Goal: Task Accomplishment & Management: Complete application form

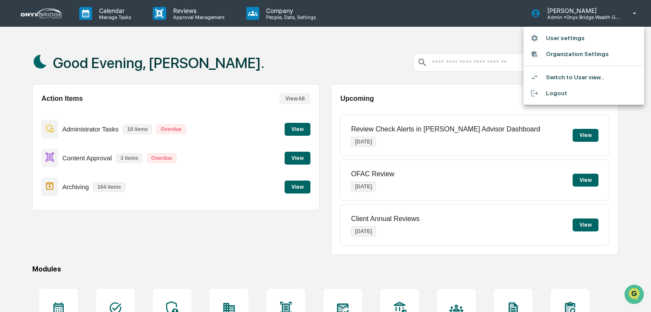
click at [635, 15] on div at bounding box center [325, 156] width 651 height 312
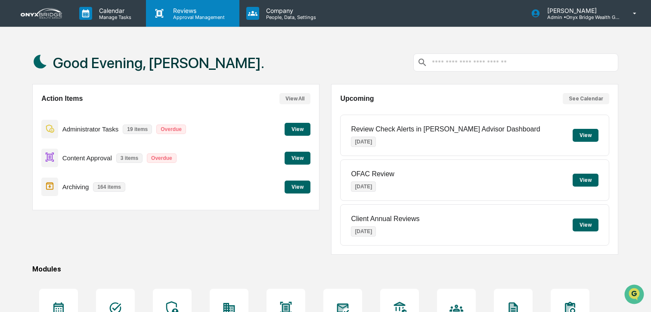
click at [196, 16] on p "Approval Management" at bounding box center [197, 17] width 63 height 6
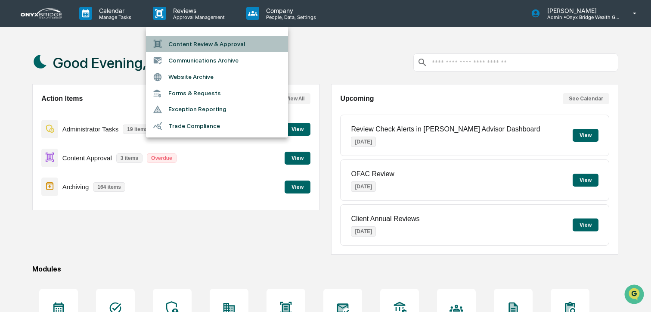
click at [200, 43] on li "Content Review & Approval" at bounding box center [217, 44] width 142 height 16
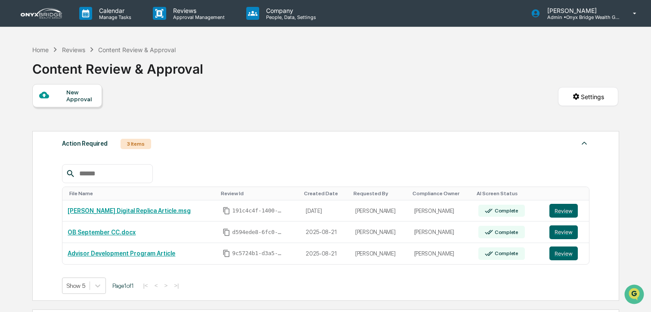
click at [80, 92] on div "New Approval" at bounding box center [80, 96] width 29 height 14
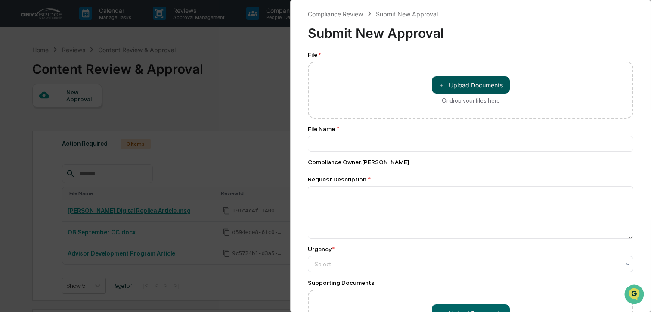
click at [457, 87] on button "＋ Upload Documents" at bounding box center [471, 84] width 78 height 17
type input "**********"
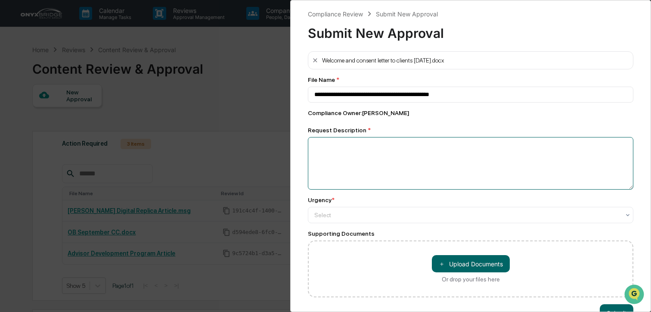
click at [388, 155] on textarea at bounding box center [470, 163] width 325 height 53
type textarea "**********"
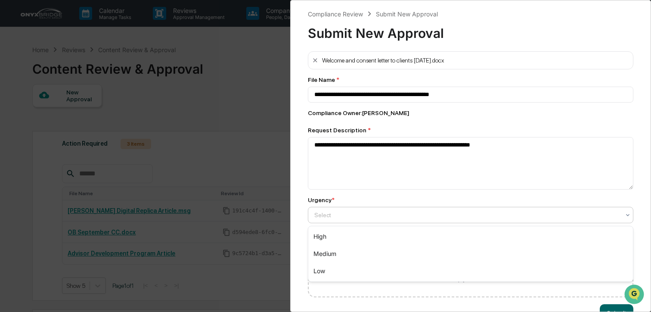
click at [333, 213] on div at bounding box center [467, 215] width 306 height 9
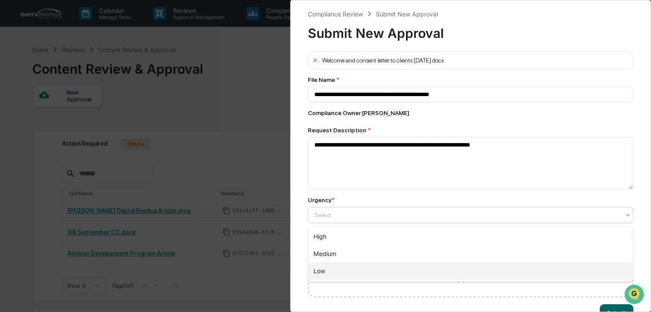
click at [341, 266] on div "Low" at bounding box center [470, 270] width 325 height 17
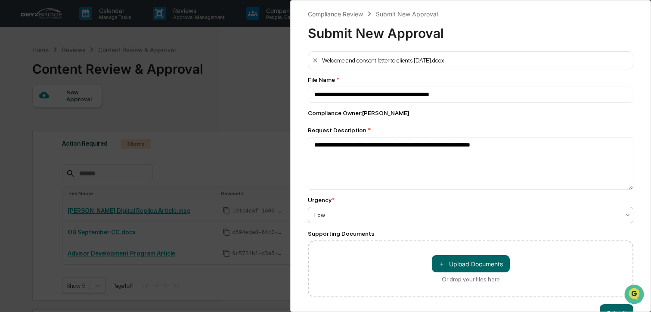
scroll to position [24, 0]
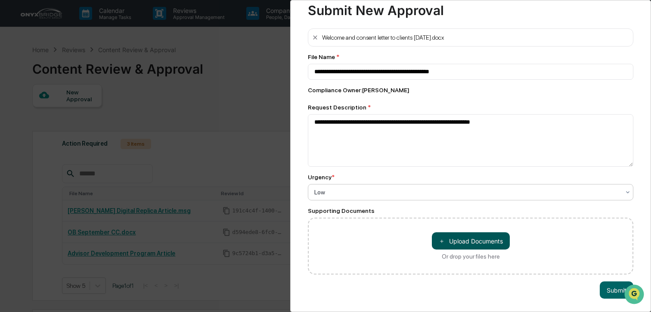
click at [462, 245] on button "＋ Upload Documents" at bounding box center [471, 240] width 78 height 17
click at [608, 293] on button "Submit" at bounding box center [617, 289] width 34 height 17
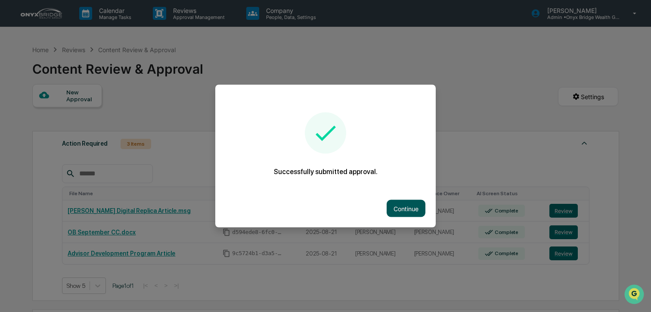
click at [402, 211] on button "Continue" at bounding box center [406, 208] width 39 height 17
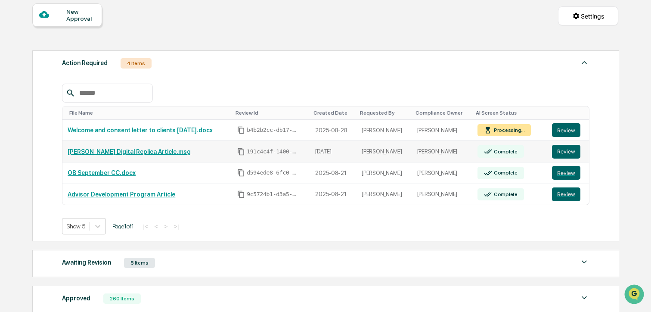
scroll to position [85, 0]
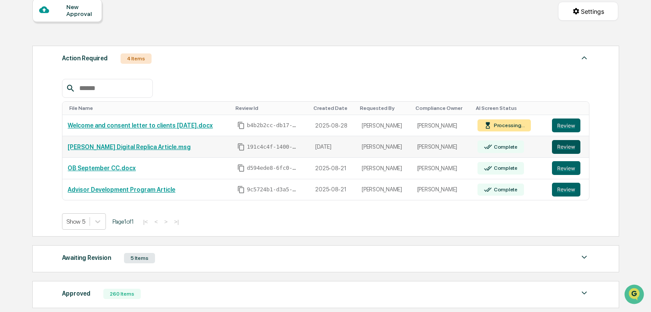
click at [564, 148] on button "Review" at bounding box center [566, 147] width 28 height 14
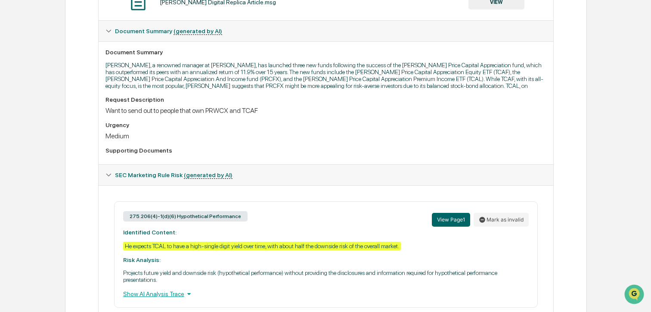
scroll to position [164, 0]
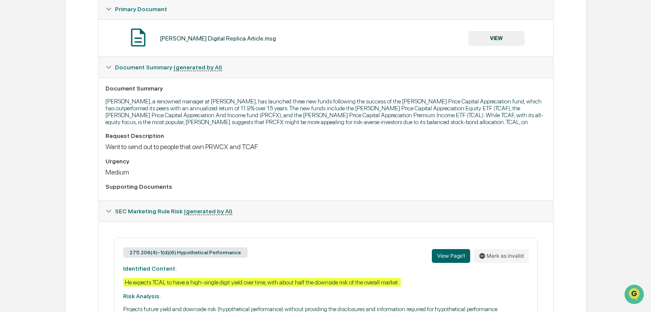
click at [494, 38] on button "VIEW" at bounding box center [496, 38] width 56 height 15
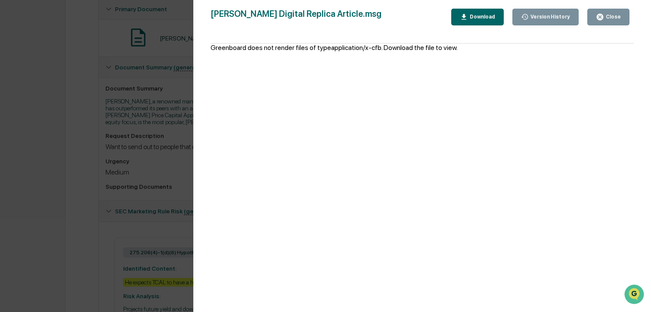
click at [600, 18] on icon "button" at bounding box center [600, 17] width 6 height 6
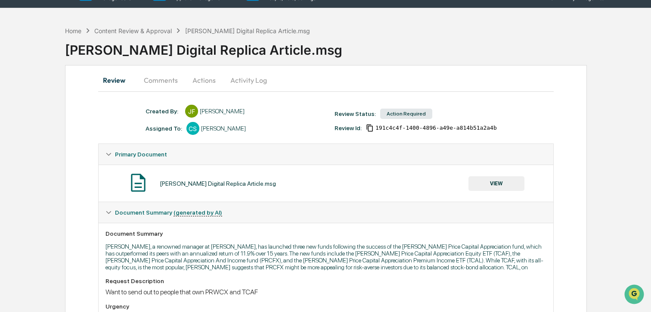
scroll to position [19, 0]
click at [201, 82] on button "Actions" at bounding box center [204, 80] width 39 height 21
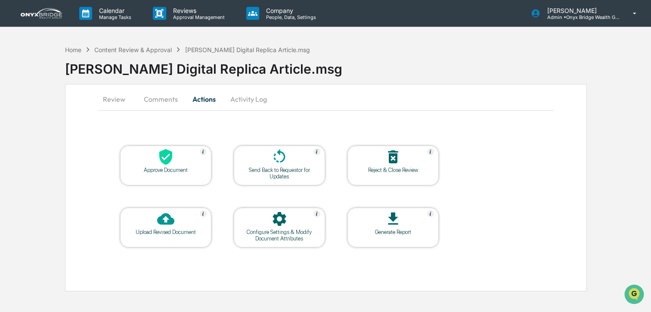
scroll to position [0, 0]
click at [169, 221] on icon at bounding box center [165, 219] width 17 height 12
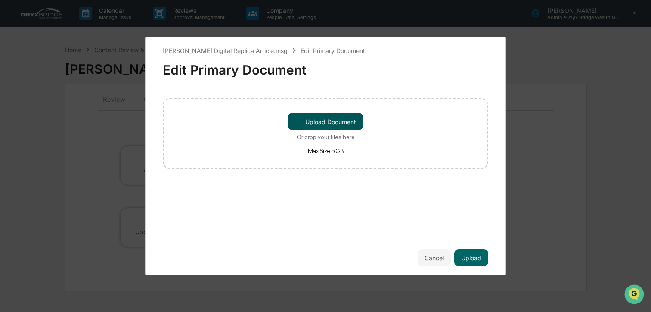
click at [316, 121] on button "＋ Upload Document" at bounding box center [325, 121] width 75 height 17
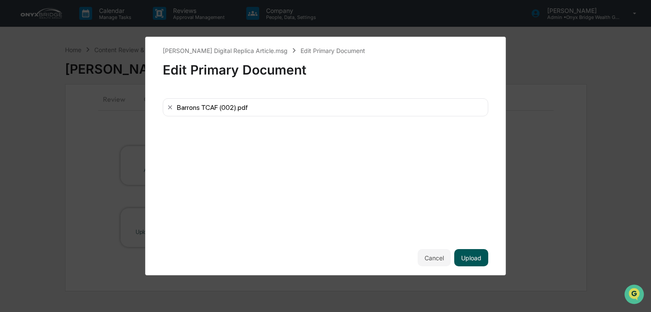
click at [480, 260] on button "Upload" at bounding box center [471, 257] width 34 height 17
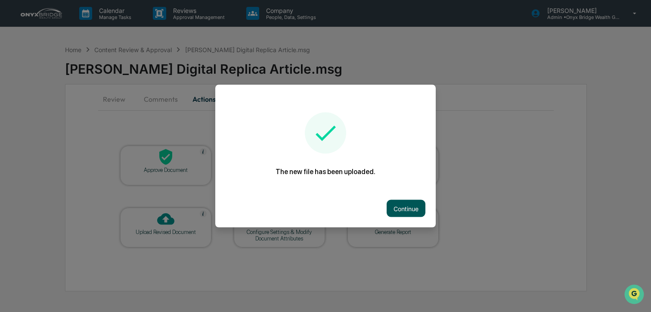
click at [417, 207] on button "Continue" at bounding box center [406, 208] width 39 height 17
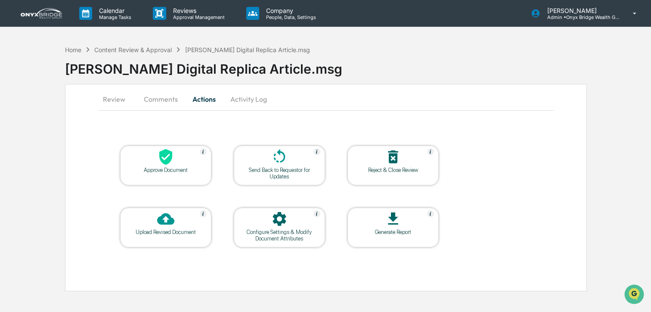
click at [110, 102] on button "Review" at bounding box center [117, 99] width 39 height 21
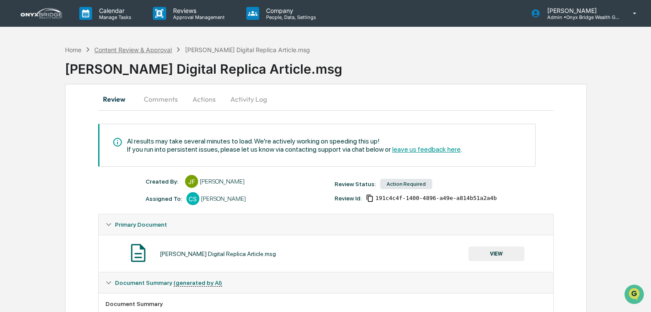
click at [128, 52] on div "Content Review & Approval" at bounding box center [132, 49] width 77 height 7
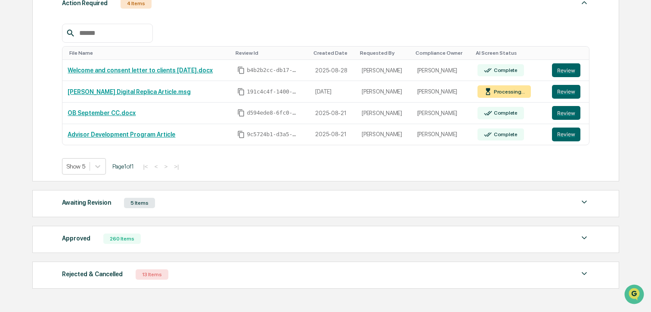
scroll to position [156, 0]
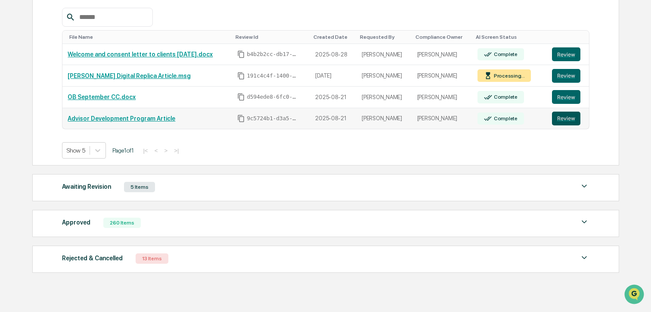
click at [566, 120] on button "Review" at bounding box center [566, 118] width 28 height 14
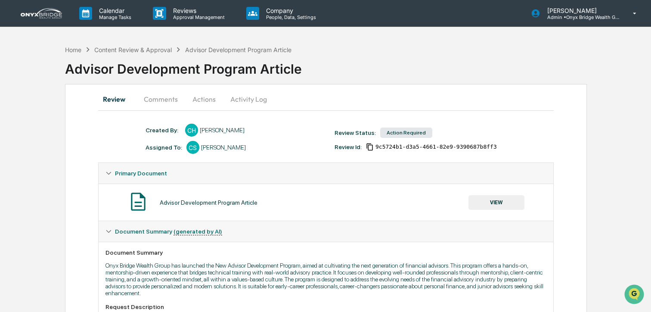
click at [162, 101] on button "Comments" at bounding box center [161, 99] width 48 height 21
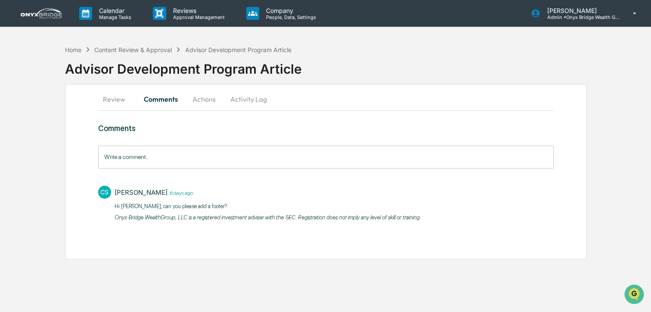
drag, startPoint x: 118, startPoint y: 95, endPoint x: 124, endPoint y: 96, distance: 5.7
click at [119, 95] on button "Review" at bounding box center [117, 99] width 39 height 21
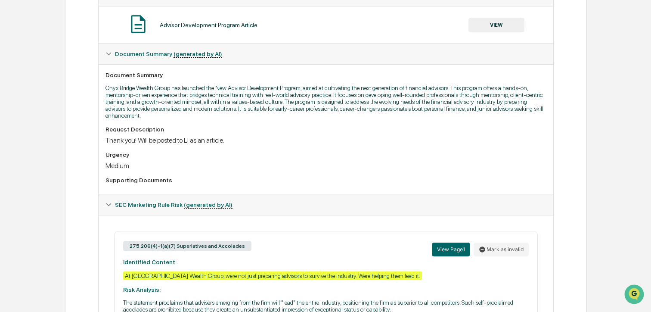
scroll to position [101, 0]
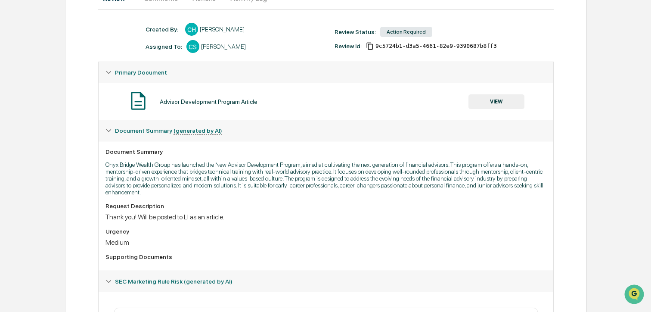
click at [487, 104] on button "VIEW" at bounding box center [496, 101] width 56 height 15
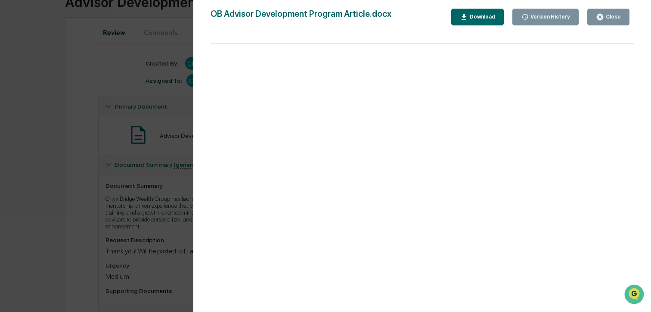
scroll to position [67, 0]
click at [601, 15] on icon "button" at bounding box center [600, 17] width 8 height 8
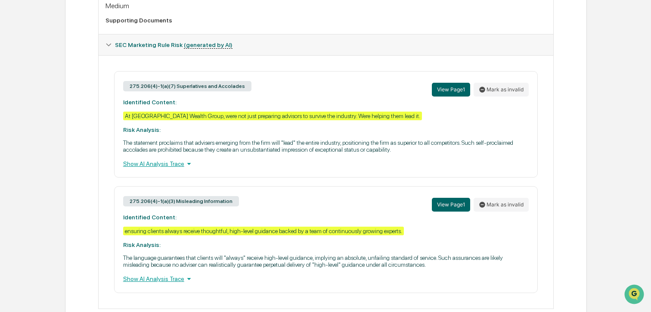
scroll to position [338, 0]
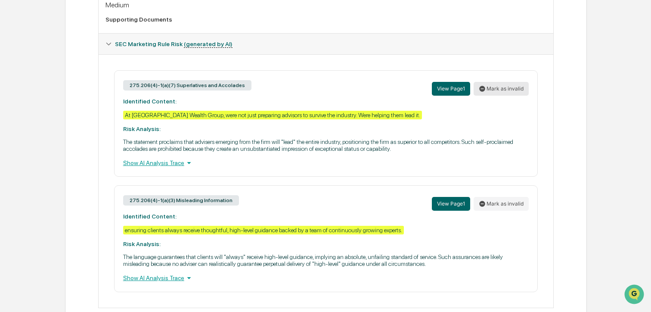
click at [492, 90] on button "Mark as invalid" at bounding box center [501, 89] width 55 height 14
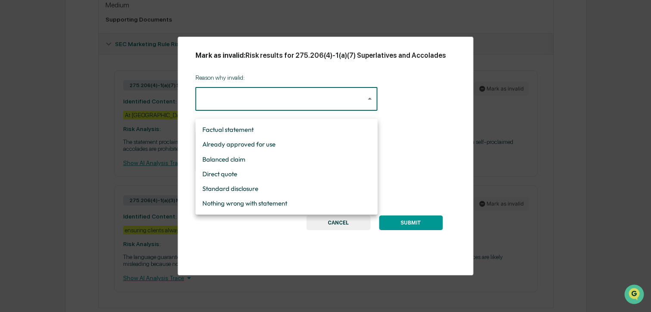
click at [246, 204] on li "Nothing wrong with statement" at bounding box center [286, 203] width 182 height 15
type input "**********"
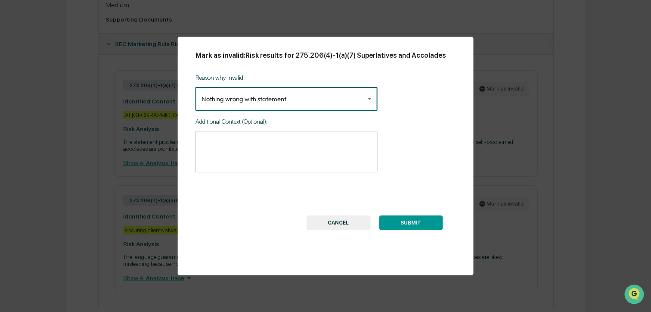
click at [239, 159] on textarea at bounding box center [286, 151] width 170 height 27
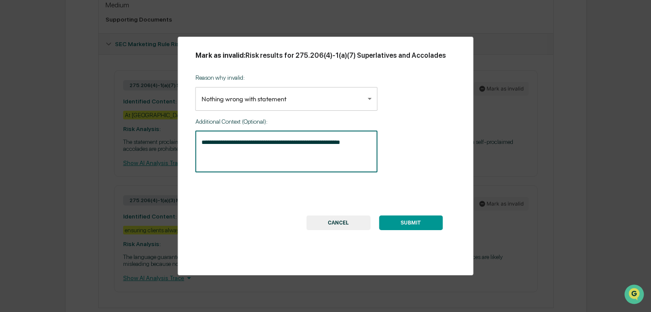
type textarea "**********"
click at [392, 225] on button "SUBMIT" at bounding box center [411, 222] width 64 height 15
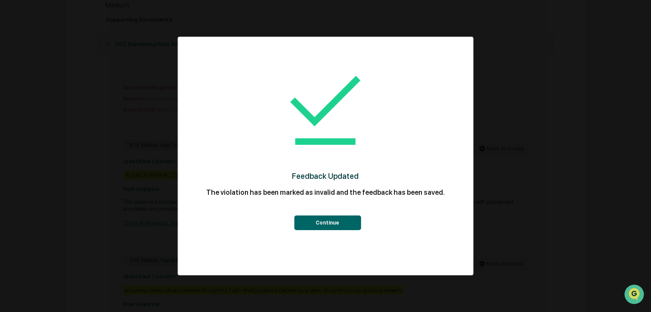
click at [312, 220] on button "Continue" at bounding box center [327, 222] width 67 height 15
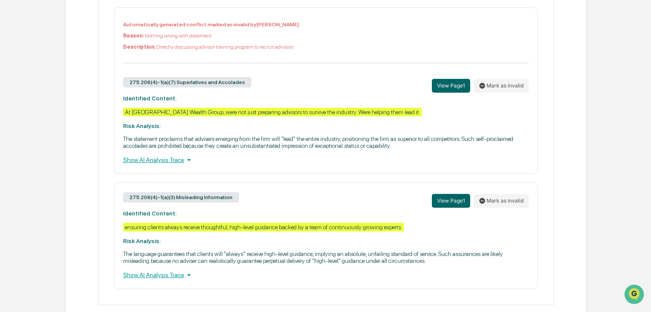
scroll to position [421, 0]
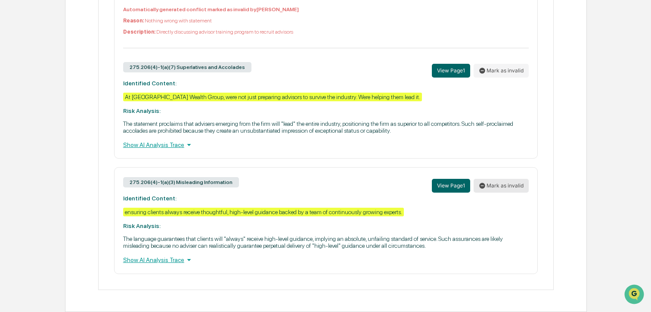
click at [517, 186] on button "Mark as invalid" at bounding box center [501, 186] width 55 height 14
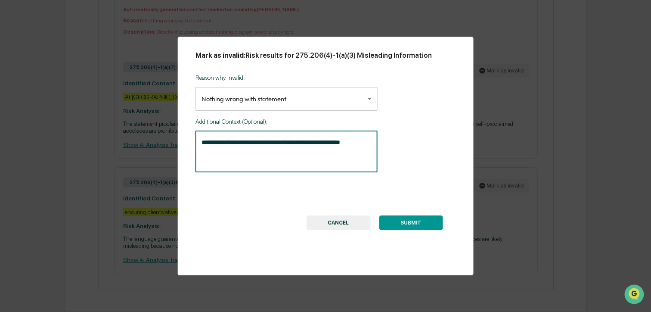
drag, startPoint x: 317, startPoint y: 156, endPoint x: 199, endPoint y: 144, distance: 119.0
click at [199, 144] on div "**********" at bounding box center [286, 151] width 182 height 41
click at [435, 219] on button "SUBMIT" at bounding box center [411, 222] width 64 height 15
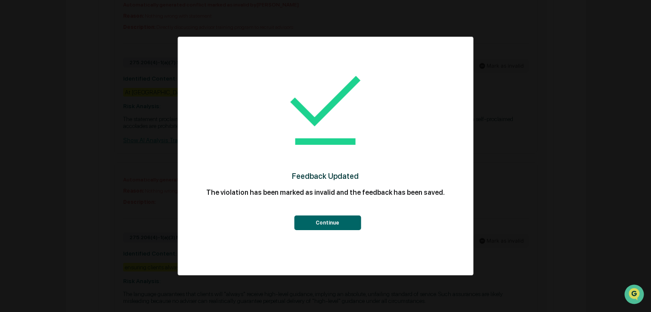
drag, startPoint x: 341, startPoint y: 221, endPoint x: 397, endPoint y: 224, distance: 55.6
click at [341, 221] on button "Continue" at bounding box center [327, 222] width 67 height 15
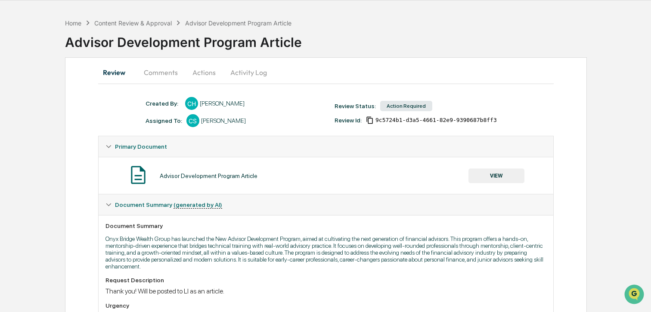
scroll to position [0, 0]
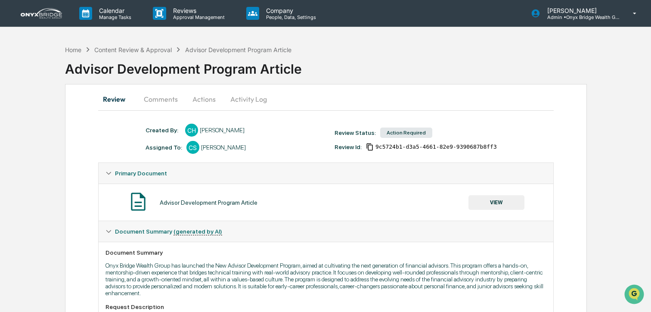
click at [204, 98] on button "Actions" at bounding box center [204, 99] width 39 height 21
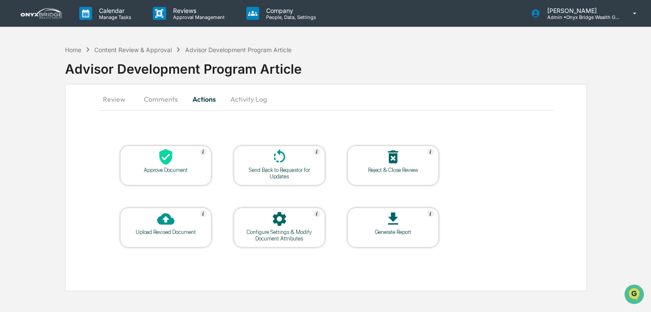
click at [172, 156] on icon at bounding box center [165, 156] width 17 height 17
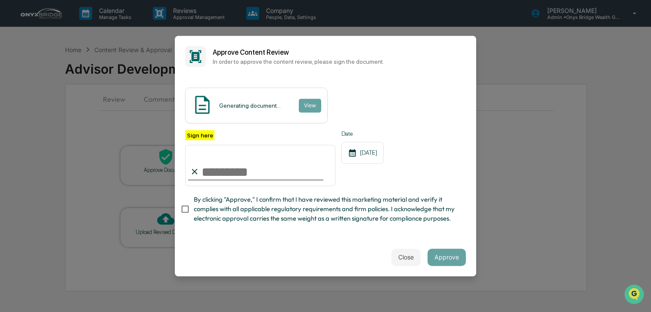
click at [265, 170] on input "Sign here" at bounding box center [260, 165] width 150 height 41
type input "**********"
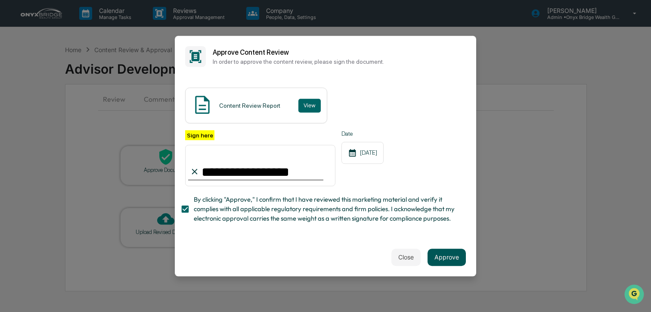
click at [443, 260] on button "Approve" at bounding box center [446, 256] width 38 height 17
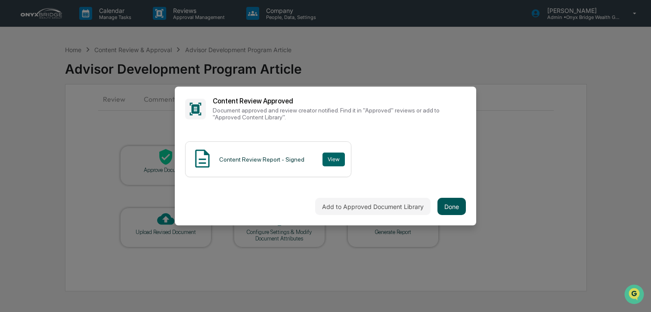
click at [446, 209] on button "Done" at bounding box center [451, 206] width 28 height 17
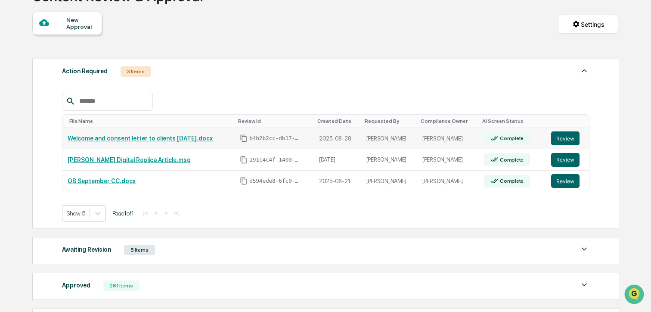
scroll to position [73, 0]
click at [568, 182] on button "Review" at bounding box center [565, 180] width 28 height 14
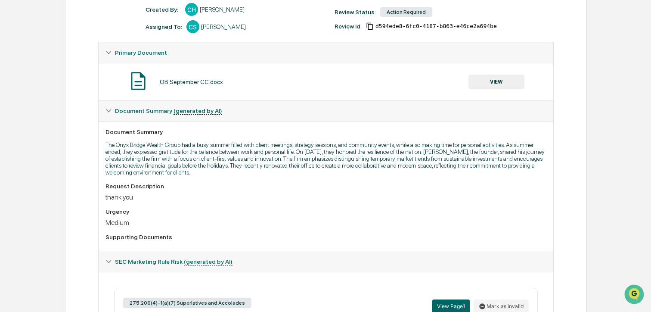
scroll to position [10, 0]
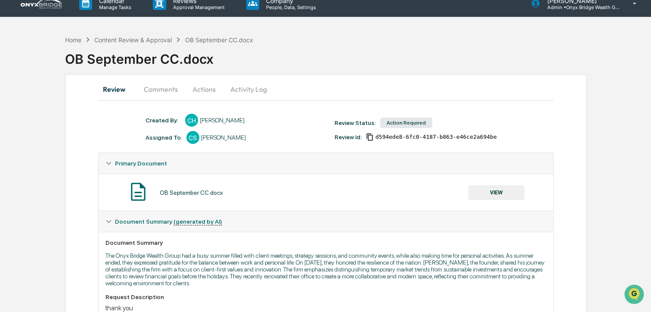
click at [175, 93] on button "Comments" at bounding box center [161, 89] width 48 height 21
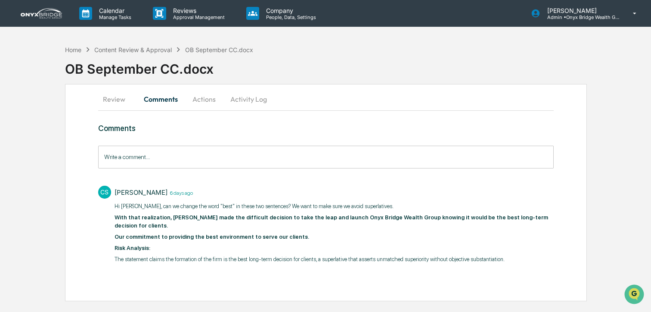
scroll to position [0, 0]
click at [117, 101] on button "Review" at bounding box center [117, 99] width 39 height 21
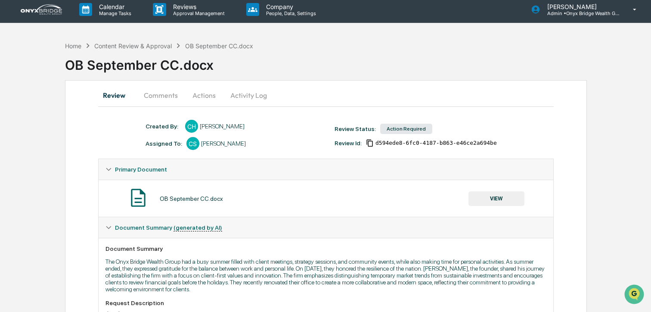
scroll to position [2, 0]
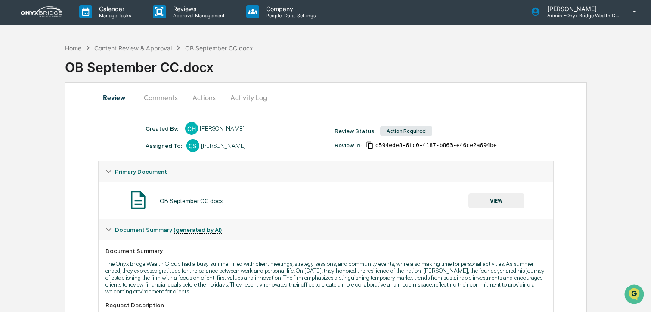
click at [161, 101] on button "Comments" at bounding box center [161, 97] width 48 height 21
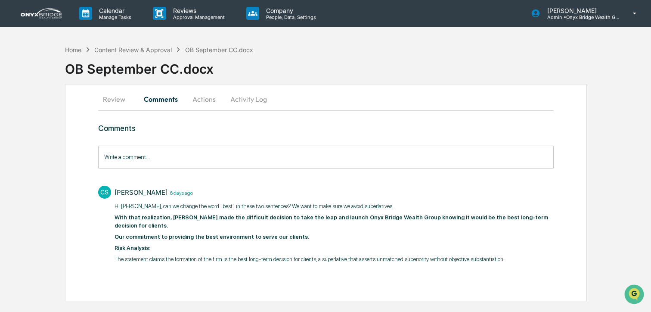
scroll to position [0, 0]
click at [138, 48] on div "Content Review & Approval" at bounding box center [132, 49] width 77 height 7
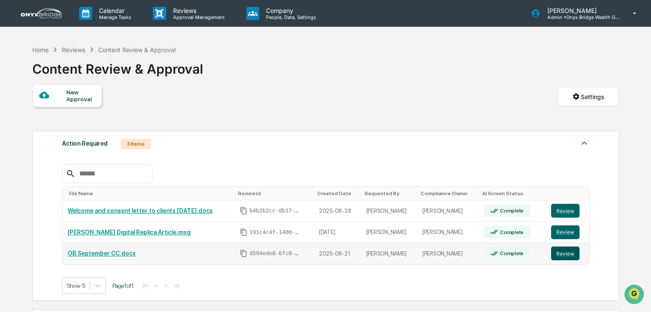
scroll to position [2, 0]
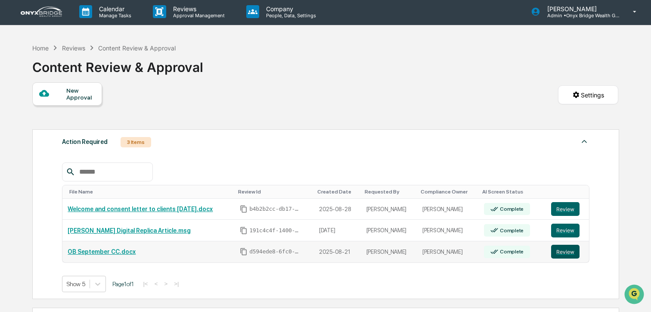
click at [570, 252] on button "Review" at bounding box center [565, 252] width 28 height 14
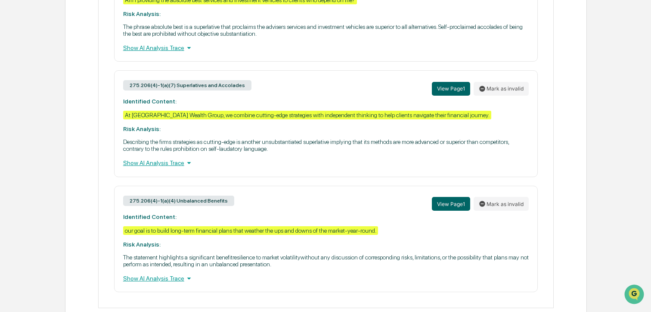
scroll to position [477, 0]
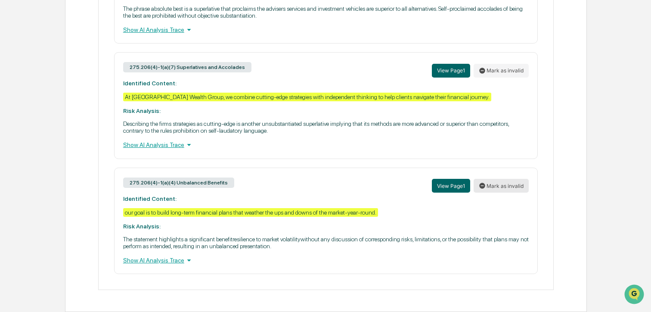
click at [490, 185] on button "Mark as invalid" at bounding box center [501, 186] width 55 height 14
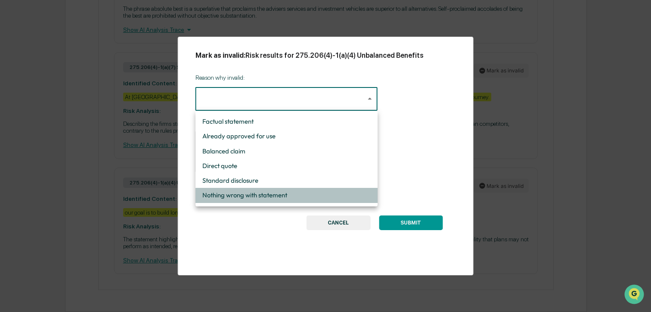
click at [265, 192] on li "Nothing wrong with statement" at bounding box center [286, 195] width 182 height 15
type input "**********"
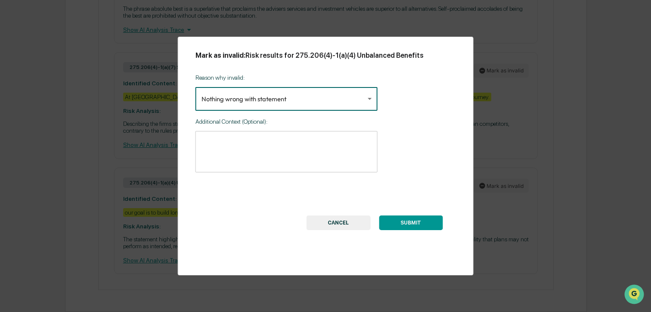
click at [407, 217] on button "SUBMIT" at bounding box center [411, 222] width 64 height 15
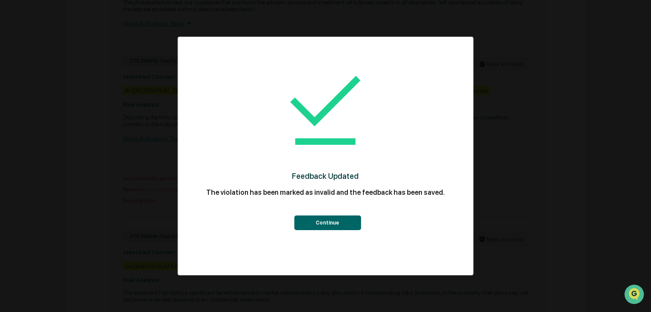
click at [310, 227] on button "Continue" at bounding box center [327, 222] width 67 height 15
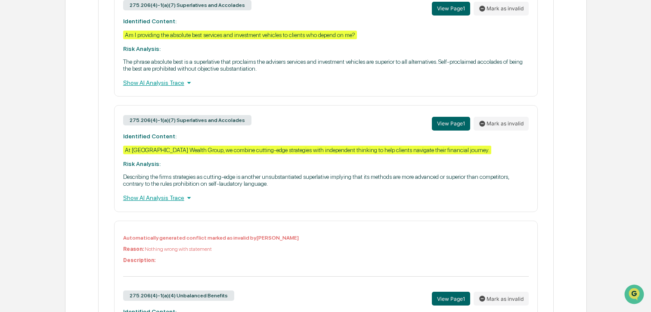
scroll to position [416, 0]
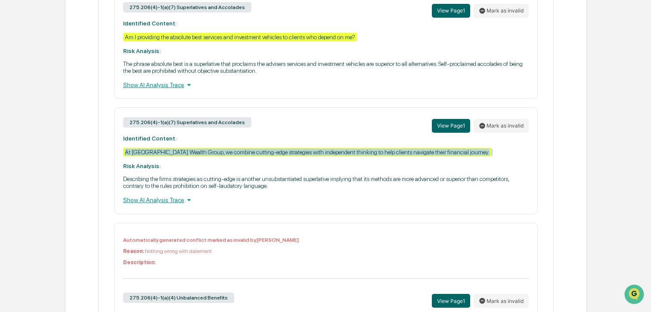
drag, startPoint x: 125, startPoint y: 157, endPoint x: 513, endPoint y: 160, distance: 387.9
click at [513, 160] on div "275.206(4)-1(a)(7) Superlatives and Accolades View Page 1 Mark as invalid Ident…" at bounding box center [326, 160] width 424 height 106
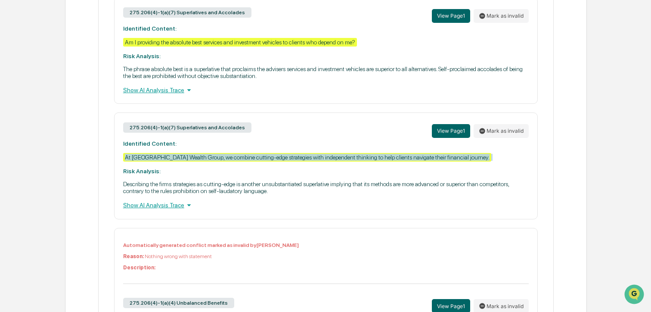
copy div "At [GEOGRAPHIC_DATA] Wealth Group, we combine cutting-edge strategies with inde…"
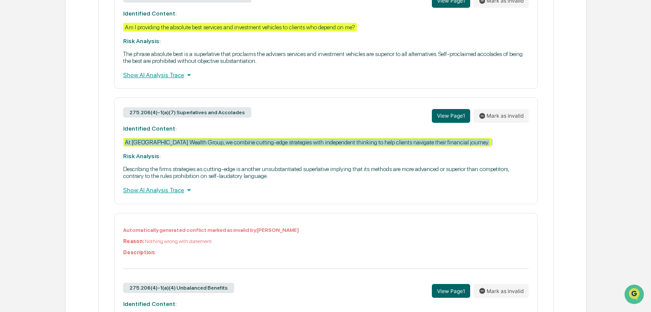
scroll to position [426, 0]
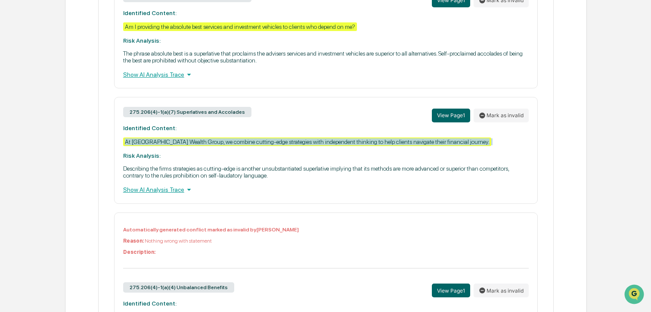
drag, startPoint x: 324, startPoint y: 152, endPoint x: 269, endPoint y: 89, distance: 84.0
click at [324, 152] on div "275.206(4)-1(a)(7) Superlatives and Accolades View Page 1 Mark as invalid Ident…" at bounding box center [326, 150] width 424 height 106
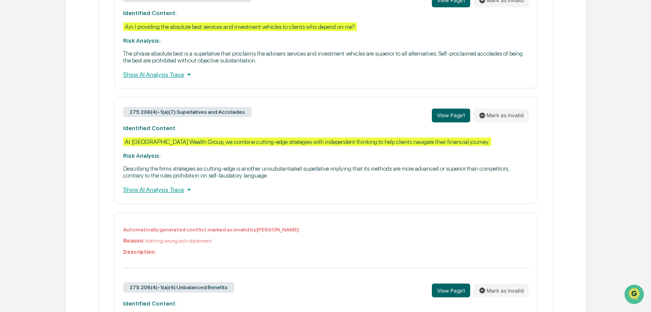
scroll to position [401, 0]
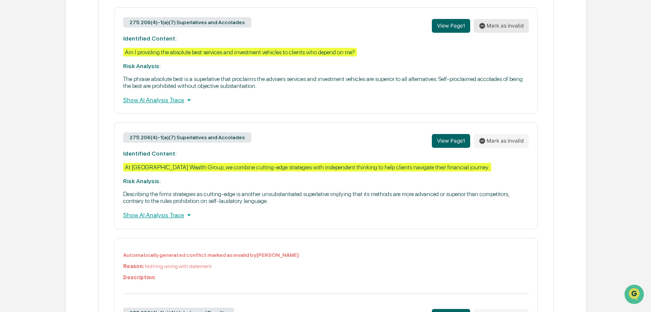
click at [511, 28] on button "Mark as invalid" at bounding box center [501, 26] width 55 height 14
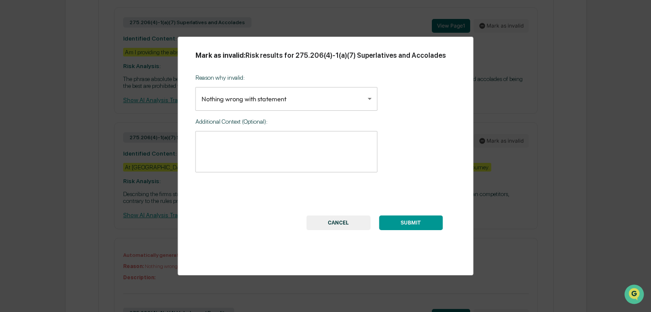
click at [279, 165] on textarea at bounding box center [286, 151] width 170 height 27
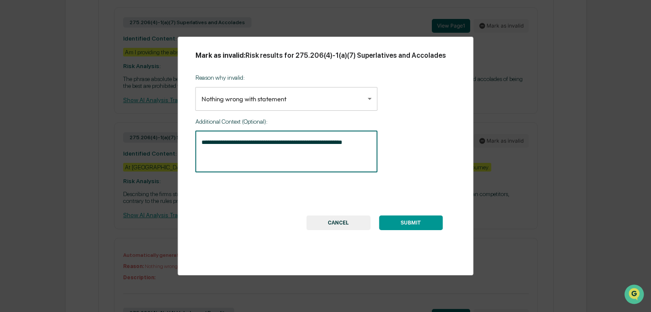
type textarea "**********"
click at [389, 226] on button "SUBMIT" at bounding box center [411, 222] width 64 height 15
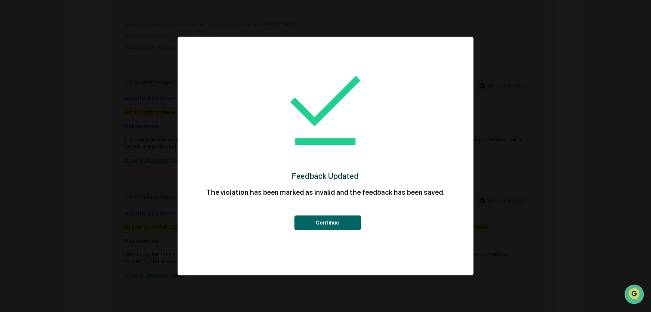
click at [335, 223] on button "Continue" at bounding box center [327, 222] width 67 height 15
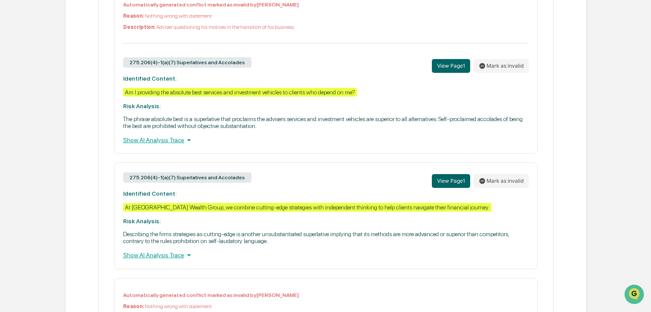
scroll to position [427, 0]
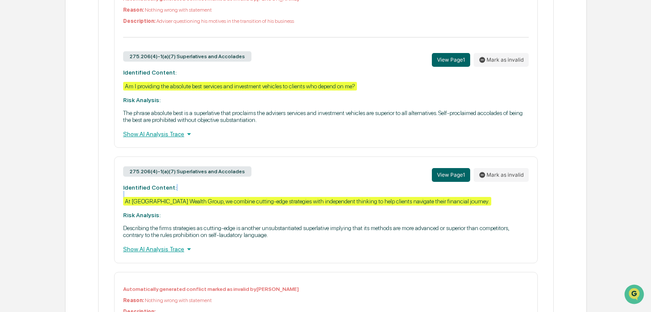
drag, startPoint x: 119, startPoint y: 205, endPoint x: 519, endPoint y: 201, distance: 400.4
click at [519, 201] on div "275.206(4)-1(a)(7) Superlatives and Accolades View Page 1 Mark as invalid Ident…" at bounding box center [326, 209] width 424 height 106
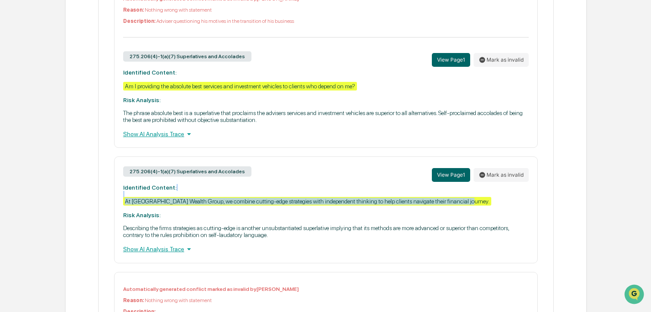
click at [519, 202] on div "275.206(4)-1(a)(7) Superlatives and Accolades View Page 1 Mark as invalid Ident…" at bounding box center [326, 209] width 424 height 106
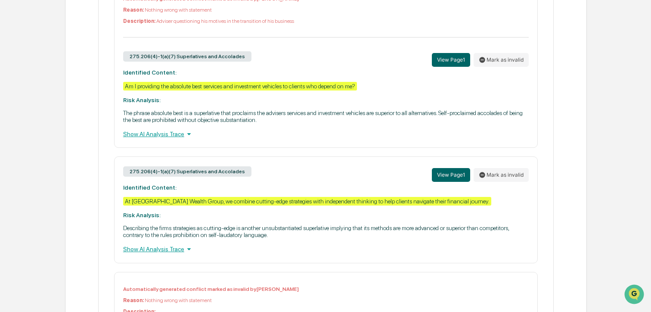
click at [519, 204] on div "275.206(4)-1(a)(7) Superlatives and Accolades View Page 1 Mark as invalid Ident…" at bounding box center [326, 209] width 424 height 106
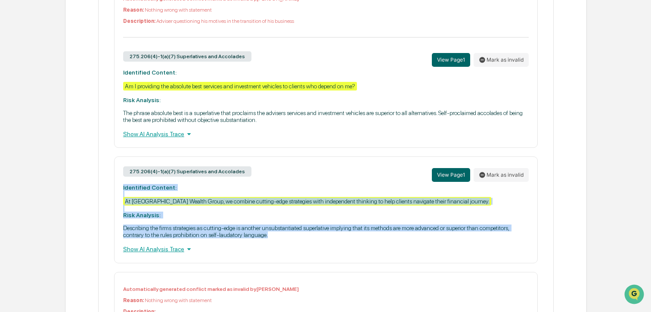
drag, startPoint x: 322, startPoint y: 239, endPoint x: 119, endPoint y: 191, distance: 208.9
click at [119, 191] on div "275.206(4)-1(a)(7) Superlatives and Accolades View Page 1 Mark as invalid Ident…" at bounding box center [326, 209] width 424 height 106
copy div "Identified Content: At Onyx Bridge Wealth Group, we combine cutting-edge strate…"
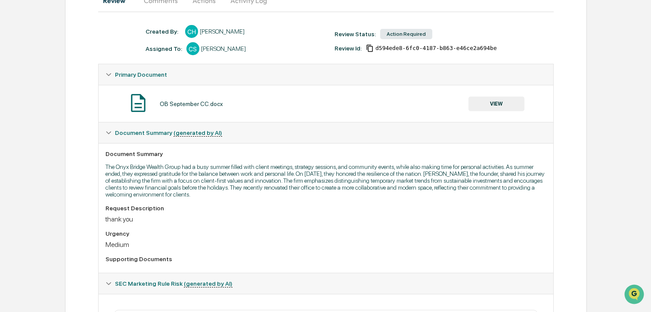
scroll to position [0, 0]
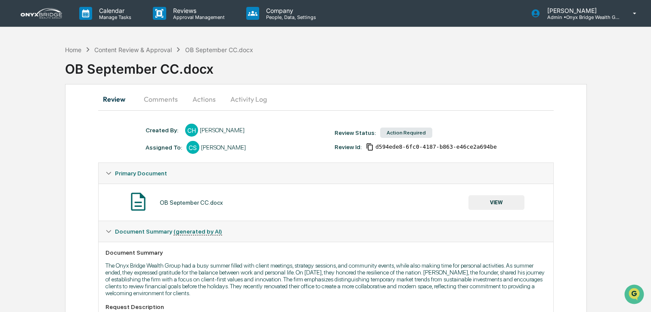
click at [163, 100] on button "Comments" at bounding box center [161, 99] width 48 height 21
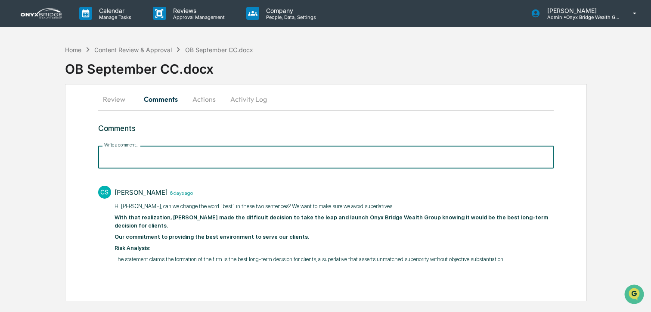
click at [154, 158] on input "Write a comment..." at bounding box center [325, 157] width 455 height 23
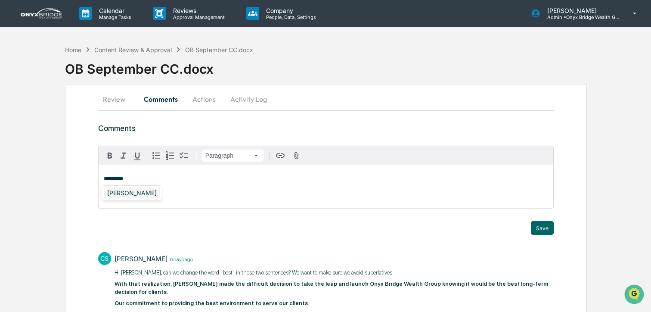
click at [140, 194] on div "[PERSON_NAME]" at bounding box center [132, 192] width 56 height 11
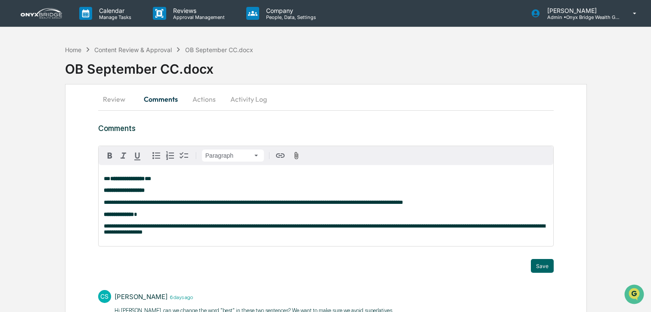
click at [176, 176] on p "**********" at bounding box center [326, 179] width 444 height 6
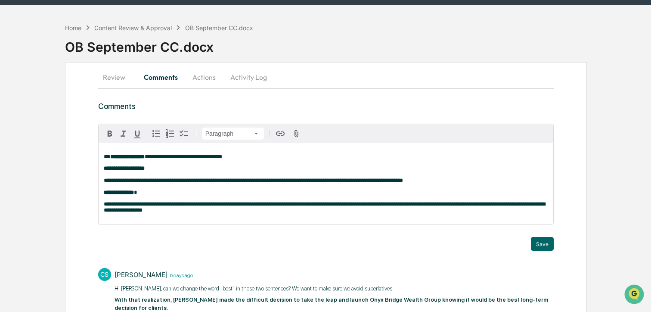
scroll to position [25, 0]
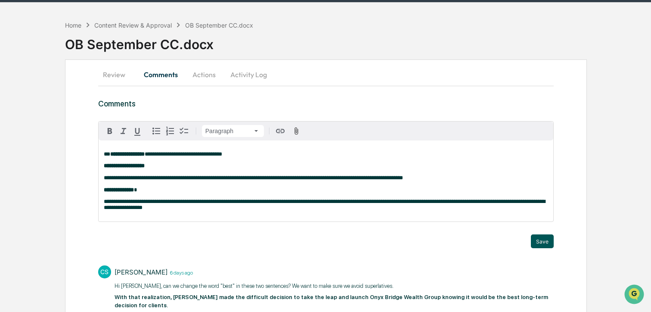
click at [544, 246] on button "Save" at bounding box center [542, 241] width 23 height 14
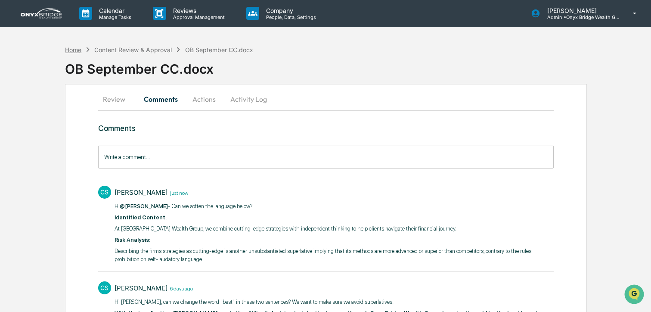
click at [76, 50] on div "Home" at bounding box center [73, 49] width 16 height 7
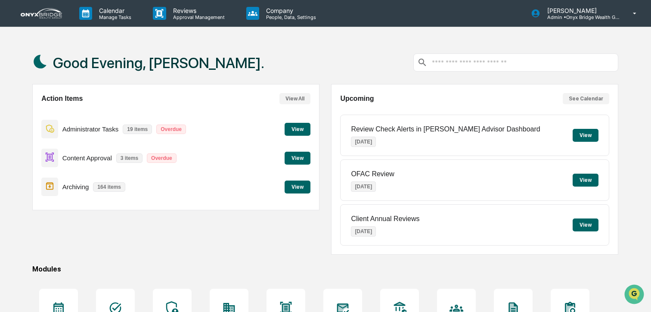
scroll to position [0, 0]
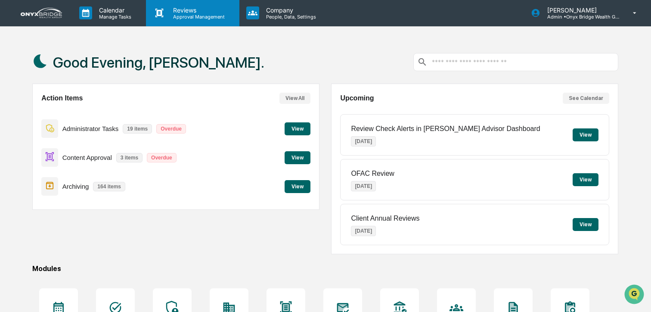
click at [187, 14] on p "Approval Management" at bounding box center [197, 17] width 63 height 6
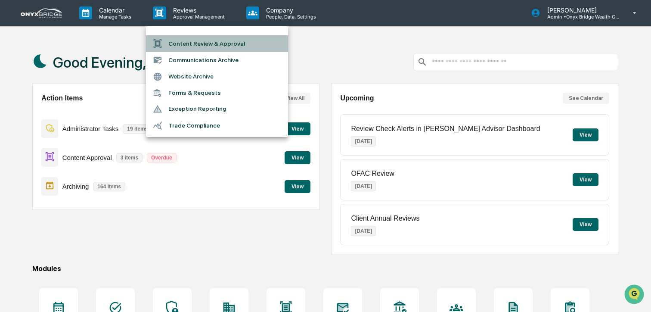
click at [189, 41] on li "Content Review & Approval" at bounding box center [217, 43] width 142 height 16
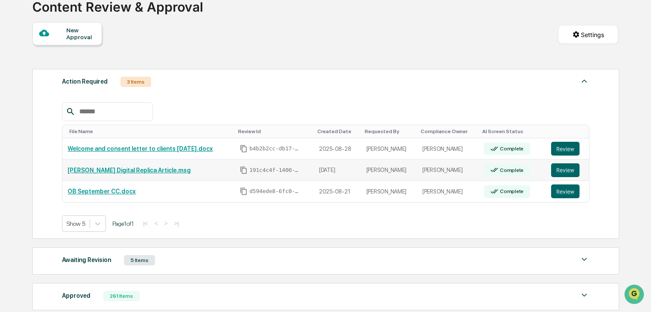
scroll to position [67, 0]
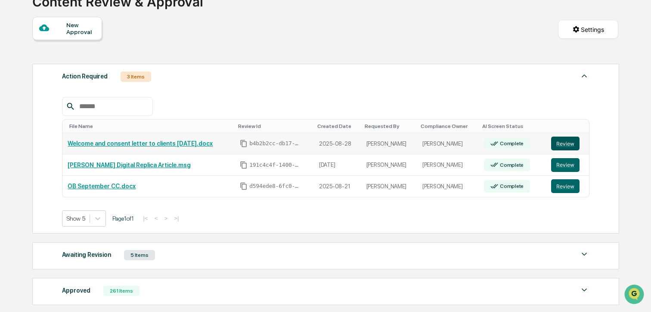
click at [579, 144] on button "Review" at bounding box center [565, 143] width 28 height 14
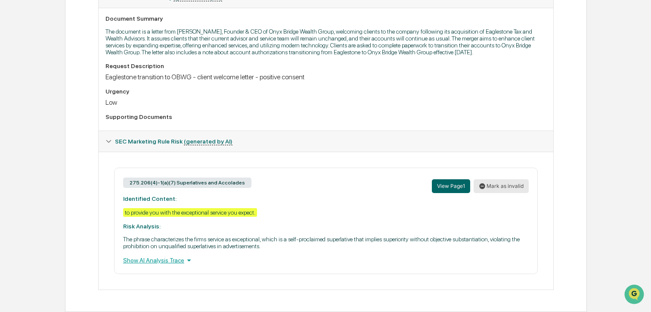
click at [505, 185] on button "Mark as invalid" at bounding box center [501, 186] width 55 height 14
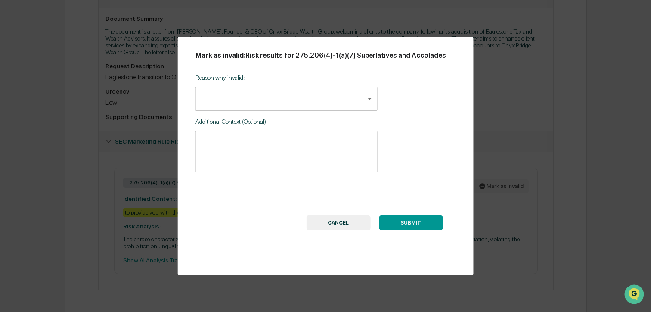
click at [300, 102] on body "Calendar Manage Tasks Reviews Approval Management Company People, Data, Setting…" at bounding box center [325, 38] width 651 height 545
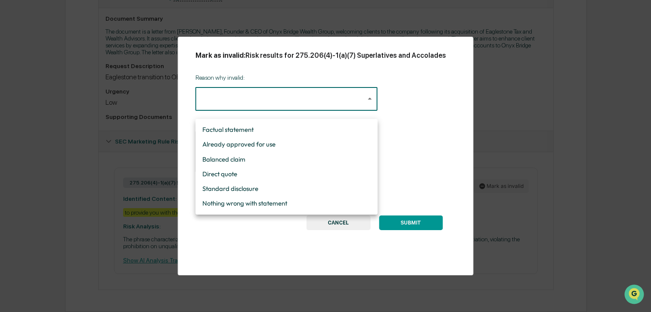
click at [254, 204] on li "Nothing wrong with statement" at bounding box center [286, 203] width 182 height 15
type input "**********"
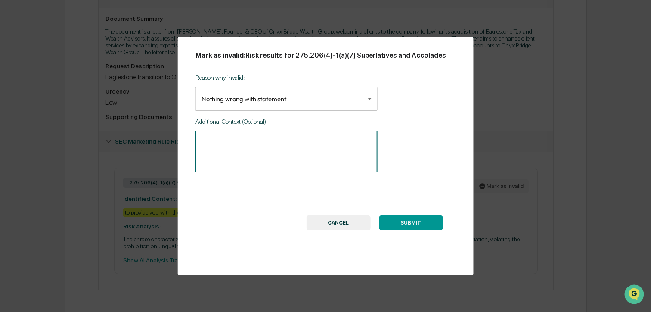
click at [238, 161] on textarea at bounding box center [286, 151] width 170 height 27
type textarea "**********"
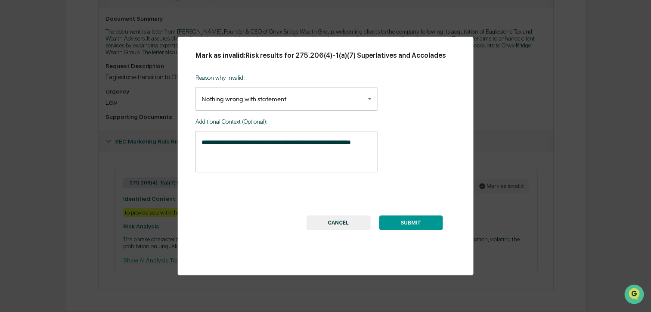
click at [424, 230] on button "SUBMIT" at bounding box center [411, 222] width 64 height 15
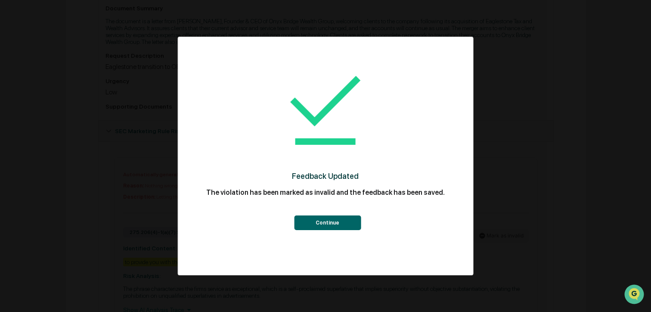
click at [327, 225] on button "Continue" at bounding box center [327, 222] width 67 height 15
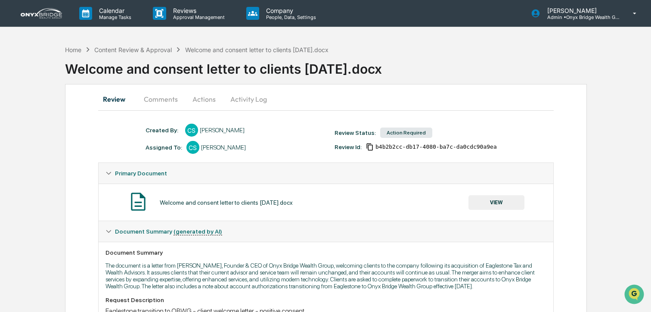
click at [201, 102] on button "Actions" at bounding box center [204, 99] width 39 height 21
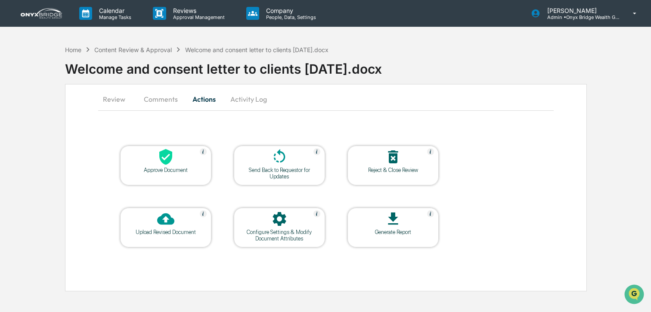
click at [177, 149] on div at bounding box center [166, 157] width 86 height 19
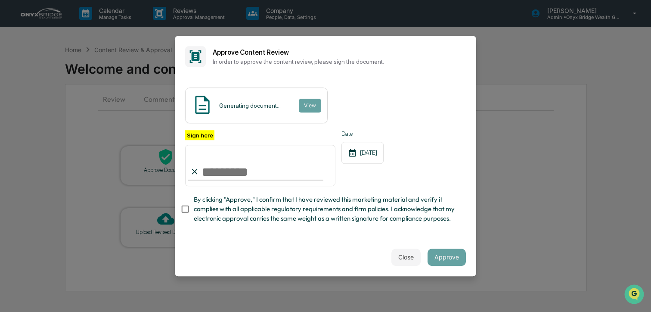
click at [245, 168] on input "Sign here" at bounding box center [260, 165] width 150 height 41
type input "**********"
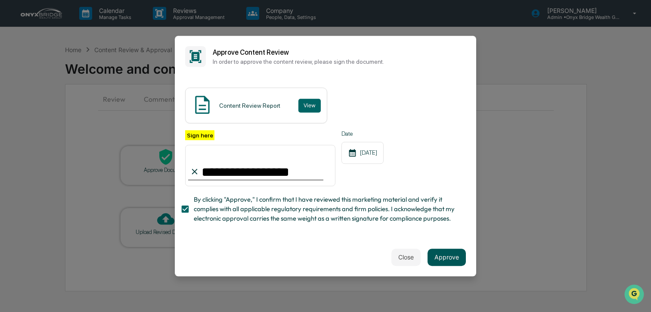
click at [451, 260] on button "Approve" at bounding box center [446, 256] width 38 height 17
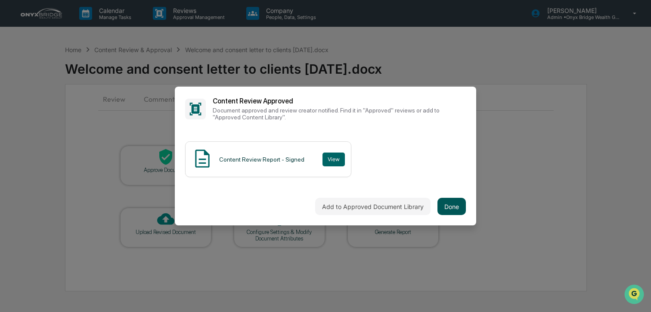
click at [453, 208] on button "Done" at bounding box center [451, 206] width 28 height 17
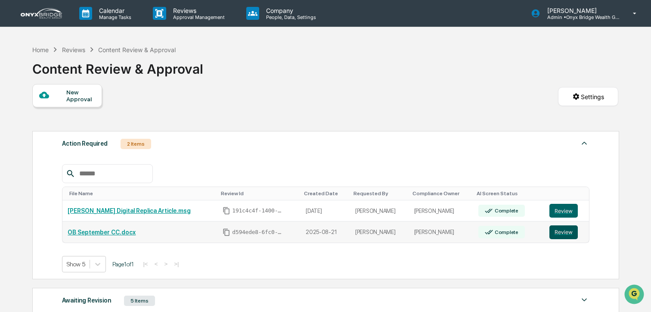
click at [559, 231] on button "Review" at bounding box center [563, 232] width 28 height 14
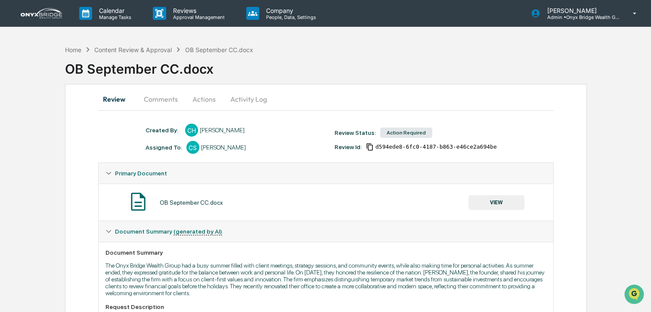
click at [153, 101] on button "Comments" at bounding box center [161, 99] width 48 height 21
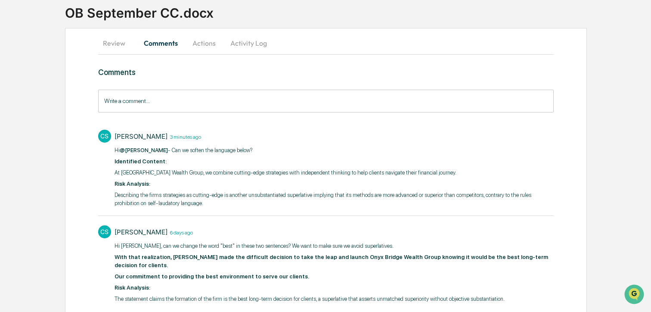
scroll to position [70, 0]
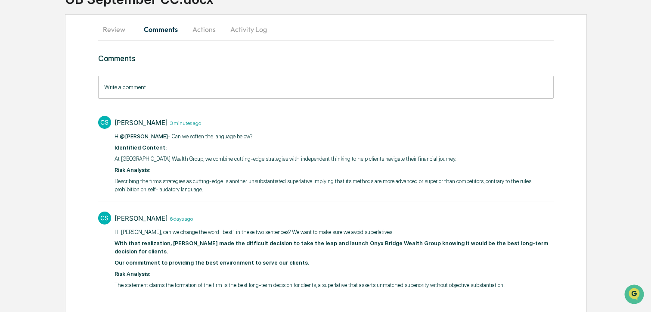
click at [207, 32] on button "Actions" at bounding box center [204, 29] width 39 height 21
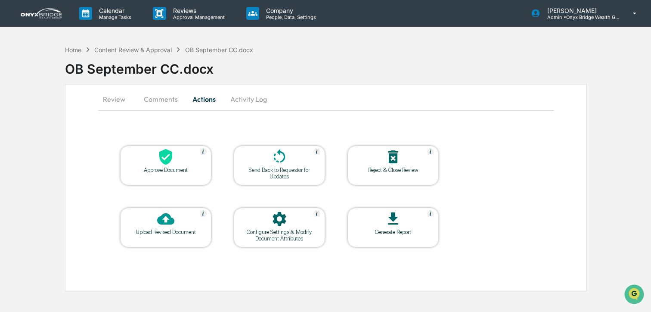
scroll to position [0, 0]
click at [270, 164] on div at bounding box center [279, 157] width 86 height 19
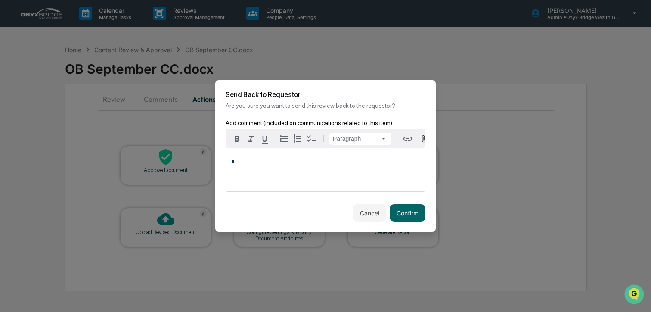
drag, startPoint x: 414, startPoint y: 211, endPoint x: 511, endPoint y: 189, distance: 100.0
click at [414, 211] on button "Confirm" at bounding box center [408, 212] width 36 height 17
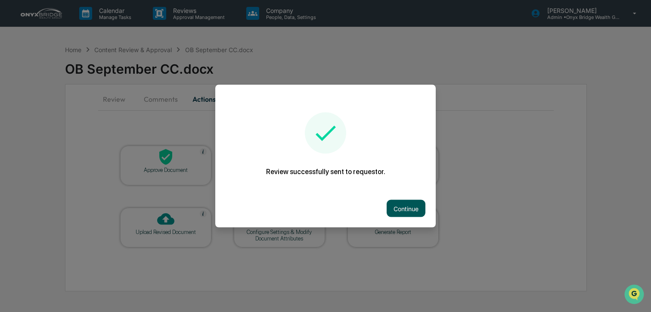
click at [424, 210] on button "Continue" at bounding box center [406, 208] width 39 height 17
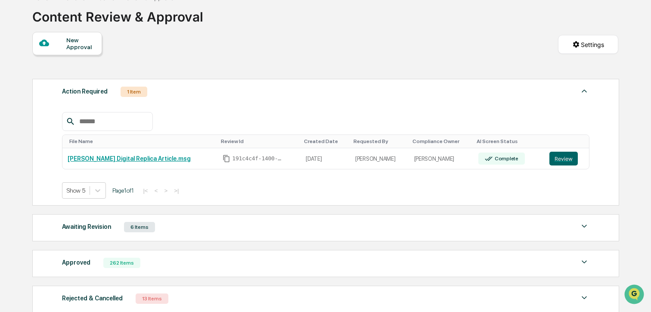
scroll to position [61, 0]
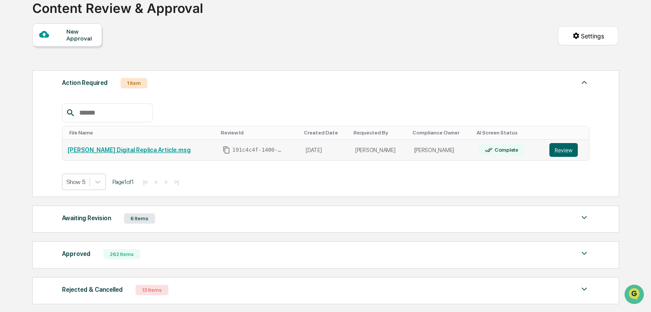
click at [545, 152] on td "Review" at bounding box center [566, 149] width 45 height 21
click at [567, 153] on button "Review" at bounding box center [563, 150] width 28 height 14
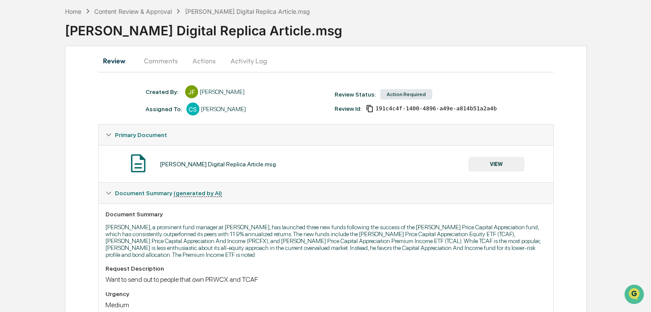
scroll to position [39, 0]
click at [492, 166] on button "VIEW" at bounding box center [496, 163] width 56 height 15
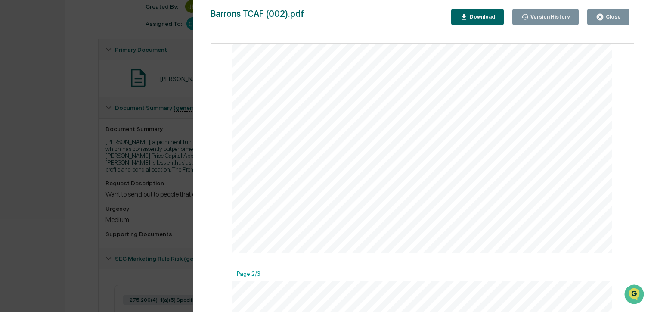
scroll to position [289, 0]
click at [593, 23] on button "Close" at bounding box center [608, 17] width 42 height 17
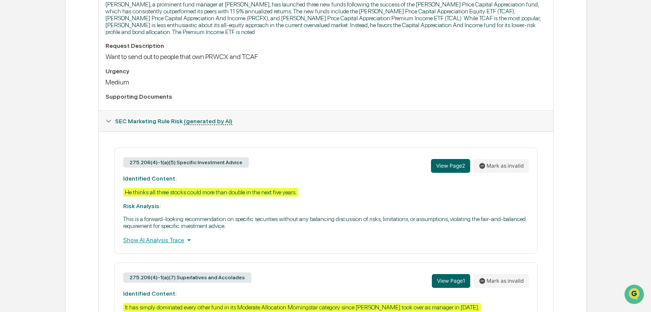
scroll to position [262, 0]
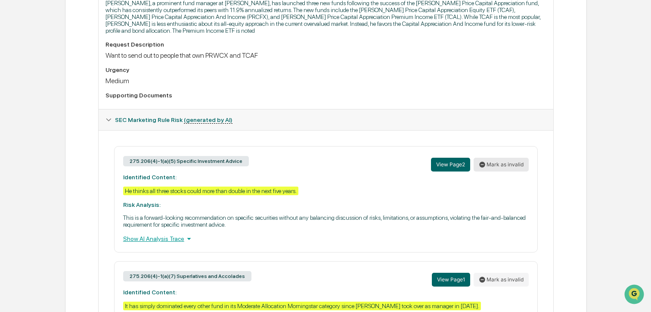
click at [500, 171] on button "Mark as invalid" at bounding box center [501, 165] width 55 height 14
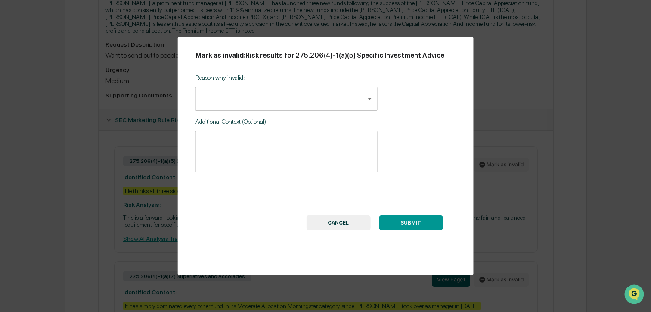
click at [269, 93] on body "Calendar Manage Tasks Reviews Approval Management Company People, Data, Setting…" at bounding box center [325, 126] width 651 height 776
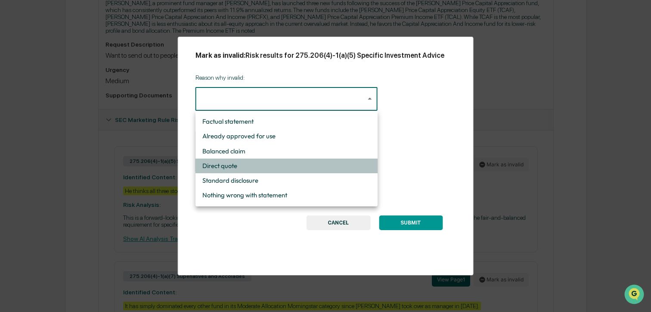
click at [243, 159] on li "Direct quote" at bounding box center [286, 165] width 182 height 15
type input "**********"
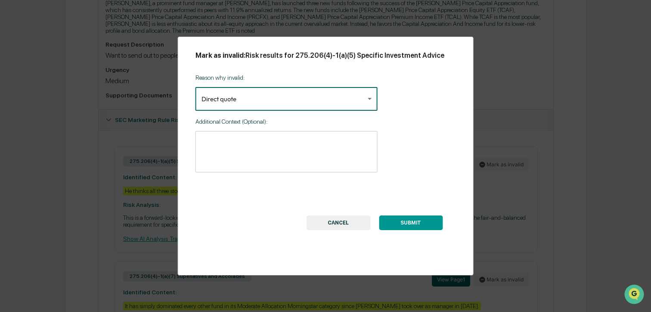
click at [235, 153] on textarea at bounding box center [286, 151] width 170 height 27
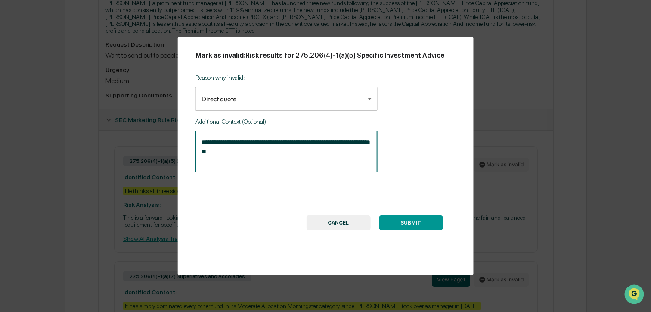
click at [270, 144] on textarea "**********" at bounding box center [286, 151] width 170 height 27
drag, startPoint x: 267, startPoint y: 144, endPoint x: 319, endPoint y: 155, distance: 52.9
click at [268, 144] on textarea "**********" at bounding box center [286, 151] width 170 height 27
click at [328, 152] on textarea "**********" at bounding box center [286, 151] width 170 height 27
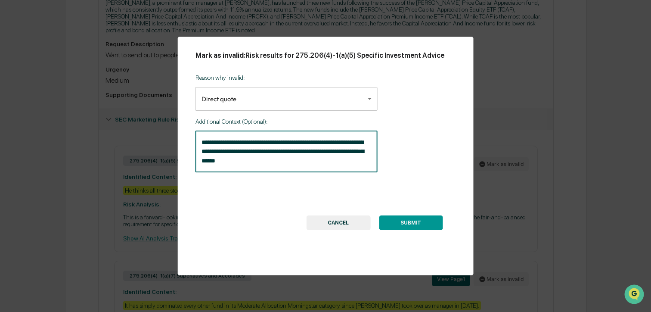
type textarea "**********"
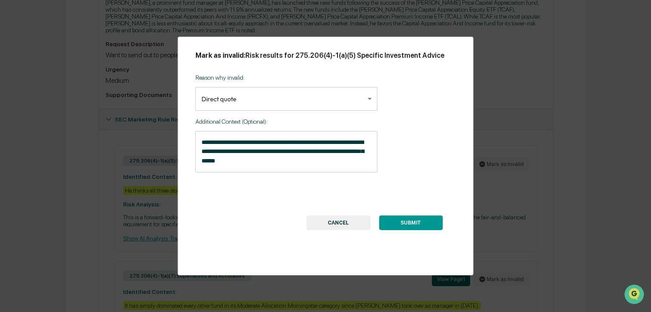
click at [416, 217] on button "SUBMIT" at bounding box center [411, 222] width 64 height 15
drag, startPoint x: 412, startPoint y: 222, endPoint x: 430, endPoint y: 218, distance: 18.1
click at [412, 222] on button "SUBMIT" at bounding box center [411, 222] width 64 height 15
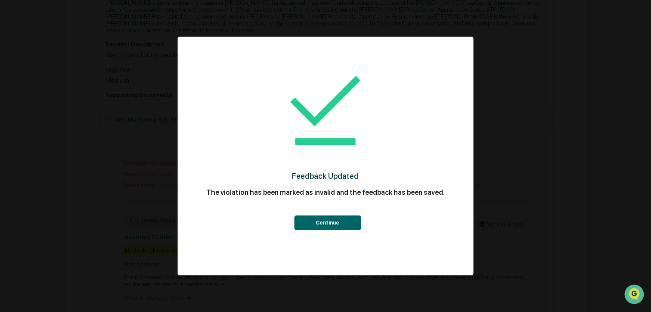
click at [304, 223] on button "Continue" at bounding box center [327, 222] width 67 height 15
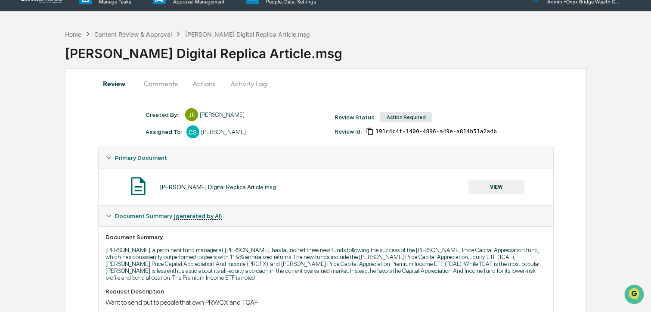
scroll to position [0, 0]
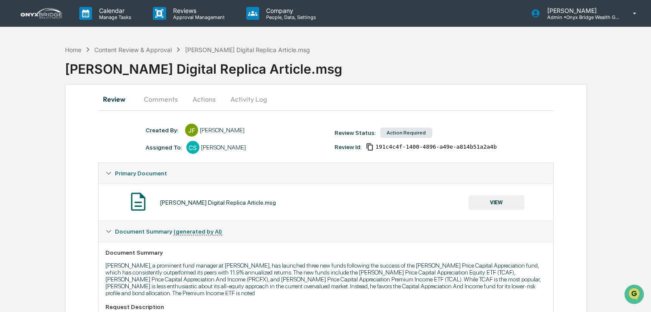
click at [197, 97] on button "Actions" at bounding box center [204, 99] width 39 height 21
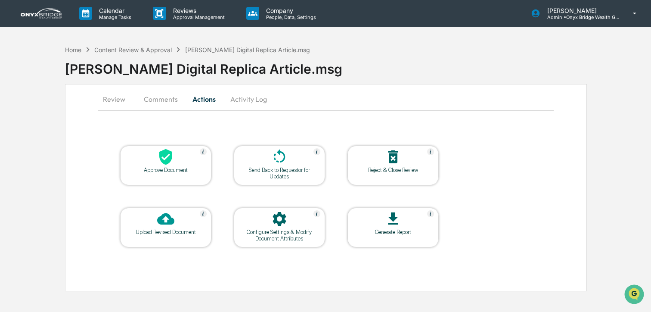
click at [172, 162] on icon at bounding box center [165, 156] width 17 height 17
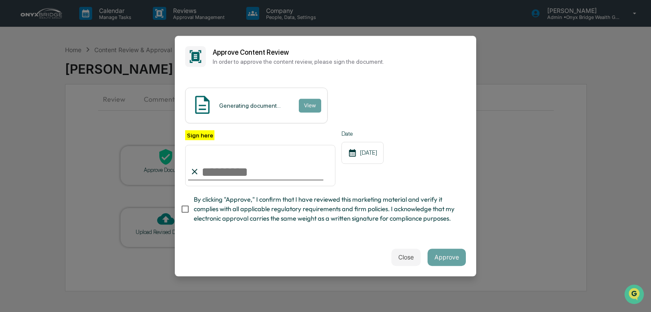
click at [232, 168] on input "Sign here" at bounding box center [260, 165] width 150 height 41
type input "**********"
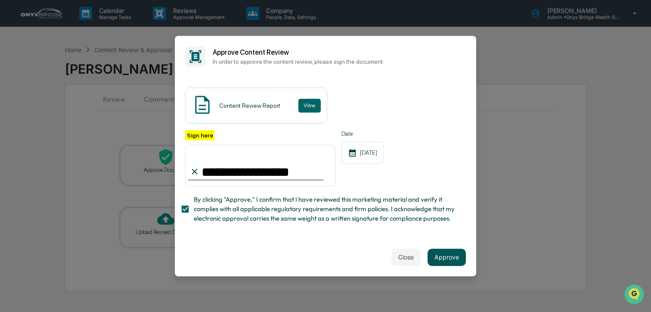
click at [441, 252] on button "Approve" at bounding box center [446, 256] width 38 height 17
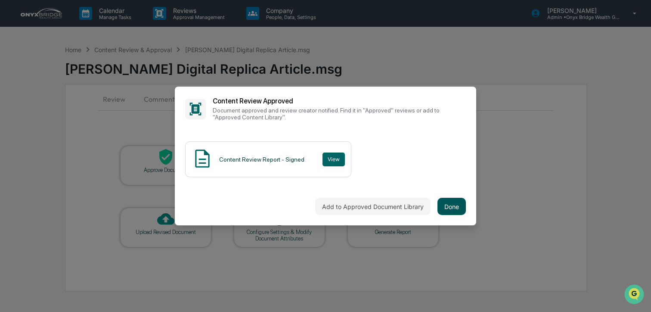
click at [449, 203] on button "Done" at bounding box center [451, 206] width 28 height 17
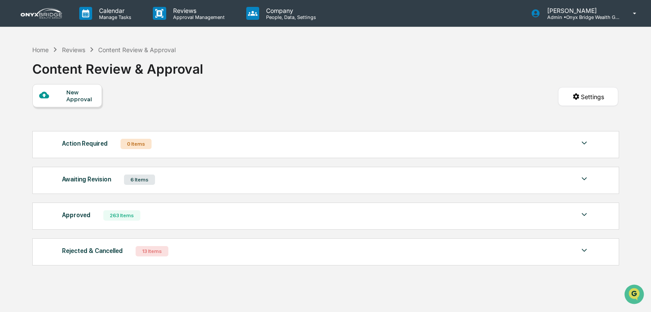
click at [85, 94] on div "New Approval" at bounding box center [80, 96] width 29 height 14
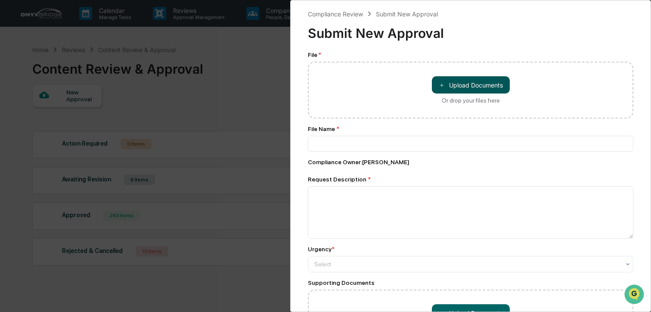
click at [449, 85] on button "＋ Upload Documents" at bounding box center [471, 84] width 78 height 17
type input "**********"
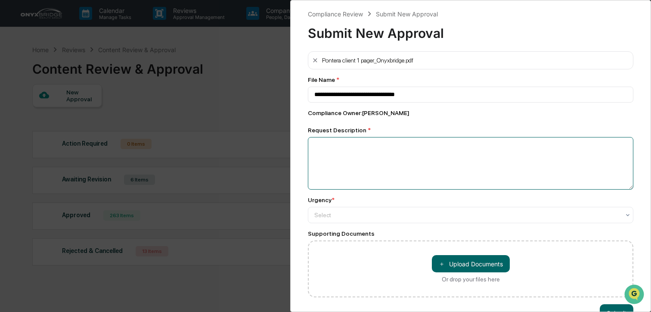
click at [355, 152] on textarea at bounding box center [470, 163] width 325 height 53
type textarea "**********"
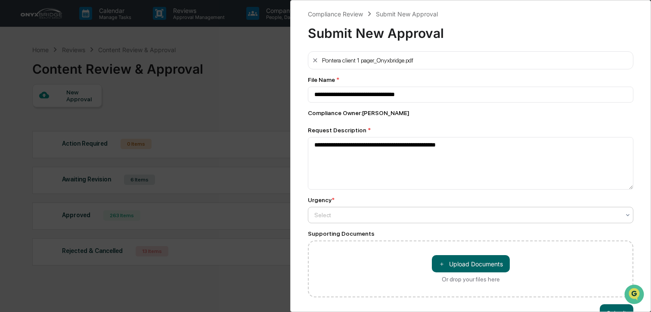
click at [339, 213] on div at bounding box center [467, 215] width 306 height 9
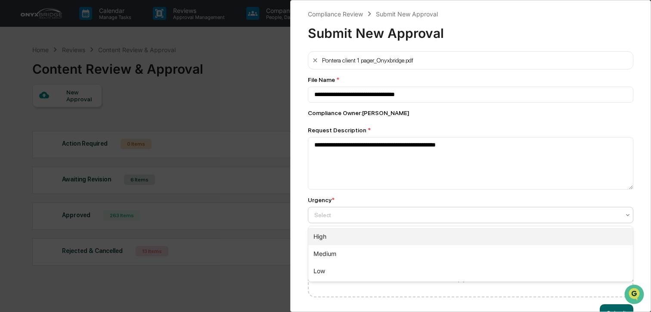
click at [343, 234] on div "High" at bounding box center [470, 236] width 325 height 17
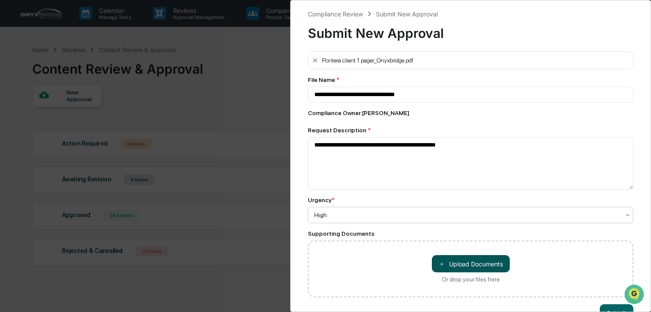
scroll to position [24, 0]
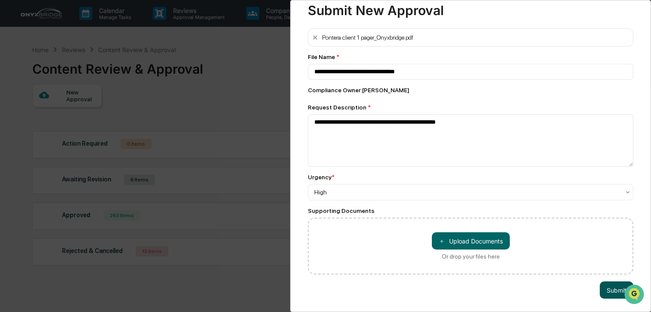
click at [611, 291] on button "Submit" at bounding box center [617, 289] width 34 height 17
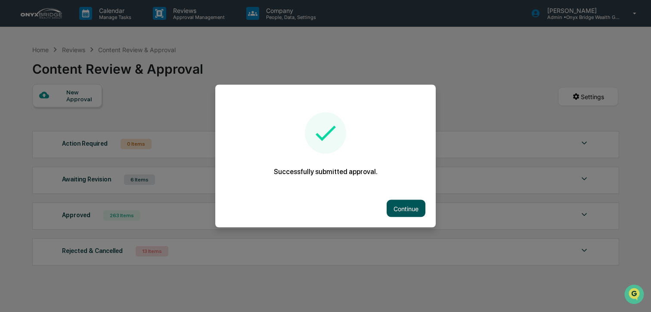
click at [407, 208] on button "Continue" at bounding box center [406, 208] width 39 height 17
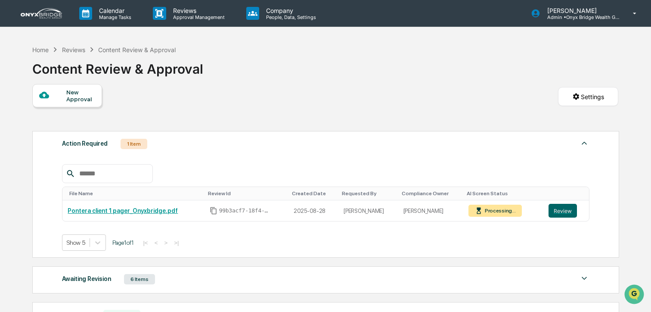
click at [74, 100] on div "New Approval" at bounding box center [80, 96] width 29 height 14
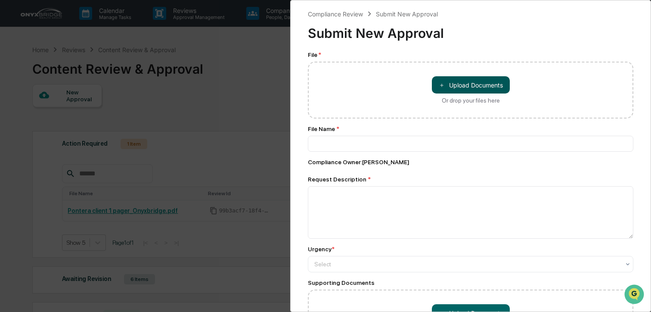
click at [478, 84] on button "＋ Upload Documents" at bounding box center [471, 84] width 78 height 17
type input "**********"
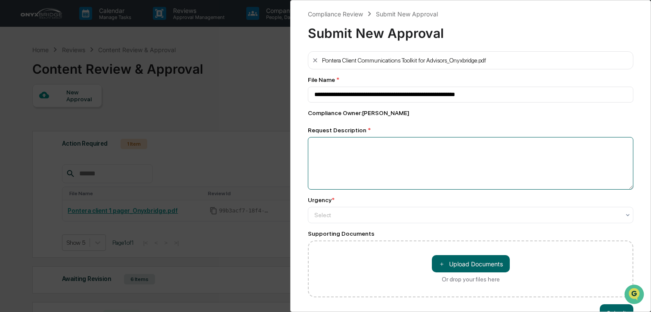
click at [347, 142] on textarea at bounding box center [470, 163] width 325 height 53
type textarea "*"
type textarea "**********"
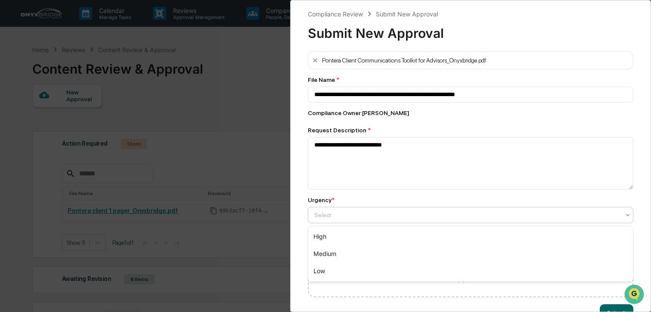
click at [403, 217] on div at bounding box center [467, 215] width 306 height 9
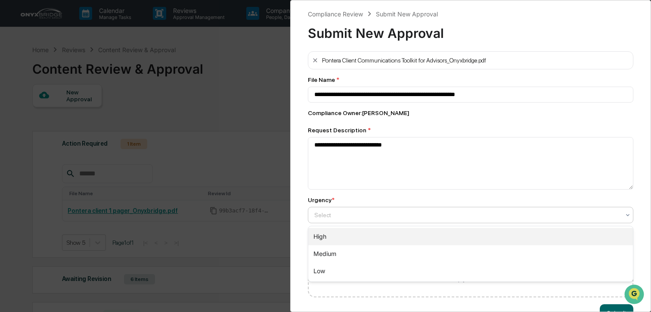
click at [387, 228] on div "High" at bounding box center [470, 236] width 325 height 17
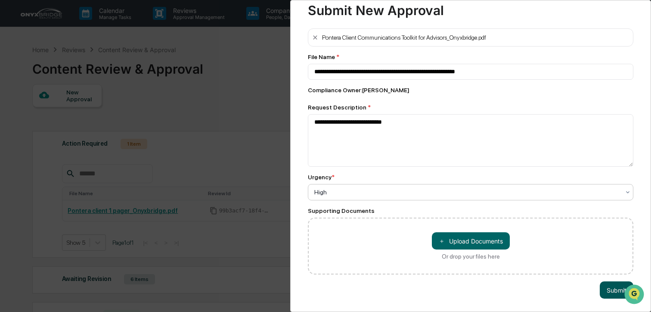
click at [616, 285] on button "Submit" at bounding box center [617, 289] width 34 height 17
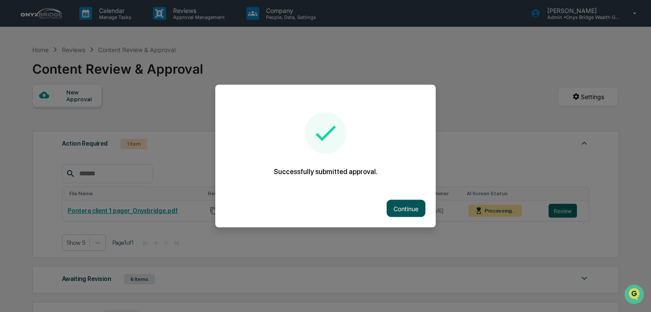
click at [404, 208] on button "Continue" at bounding box center [406, 208] width 39 height 17
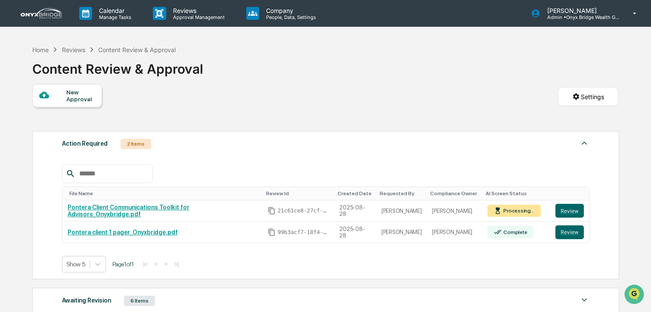
click at [90, 100] on div "New Approval" at bounding box center [80, 96] width 29 height 14
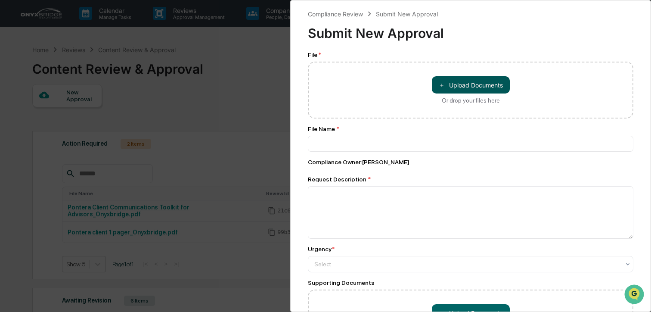
click at [453, 81] on button "＋ Upload Documents" at bounding box center [471, 84] width 78 height 17
type input "**********"
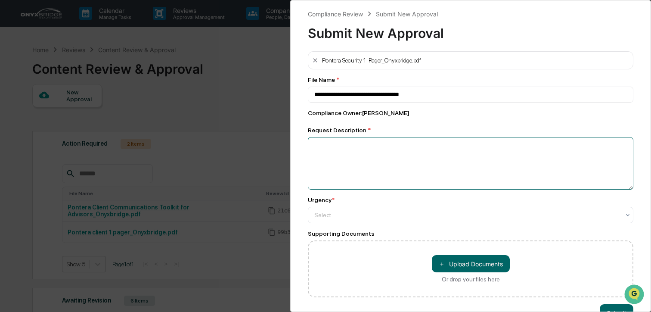
click at [362, 153] on textarea at bounding box center [470, 163] width 325 height 53
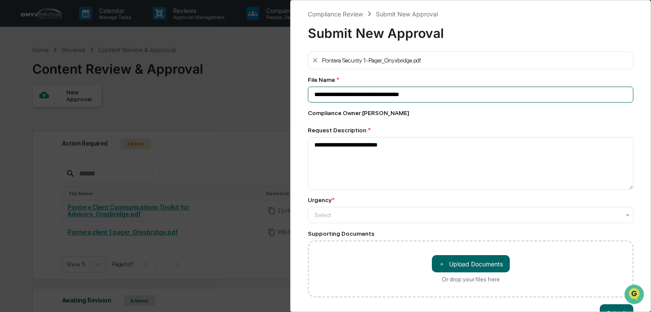
drag, startPoint x: 399, startPoint y: 93, endPoint x: 384, endPoint y: 86, distance: 17.3
click at [399, 93] on input "**********" at bounding box center [470, 95] width 325 height 16
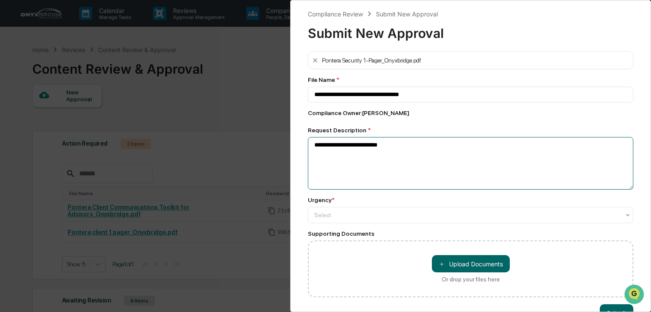
click at [401, 146] on textarea "**********" at bounding box center [470, 163] width 325 height 53
type textarea "**********"
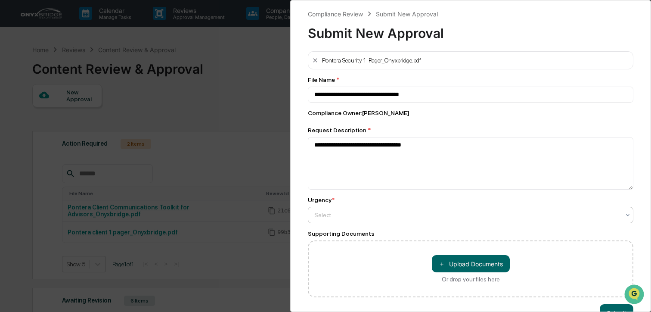
click at [368, 219] on div at bounding box center [467, 215] width 306 height 9
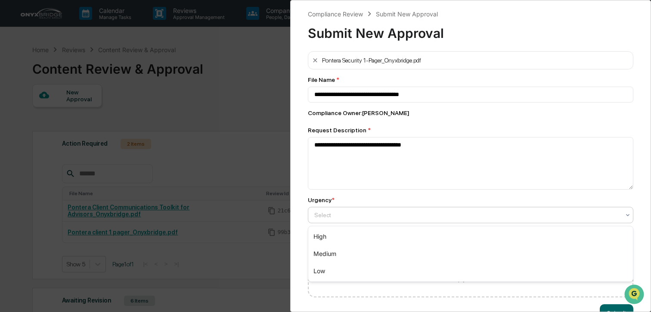
click at [361, 228] on div "High" at bounding box center [470, 236] width 325 height 17
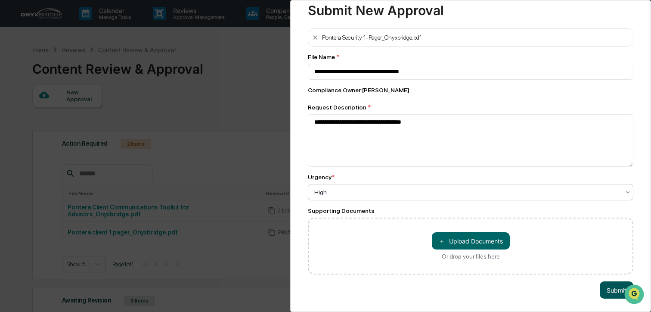
click at [610, 289] on button "Submit" at bounding box center [617, 289] width 34 height 17
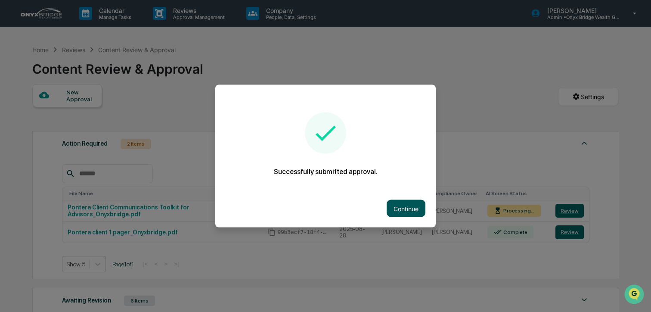
click at [414, 211] on button "Continue" at bounding box center [406, 208] width 39 height 17
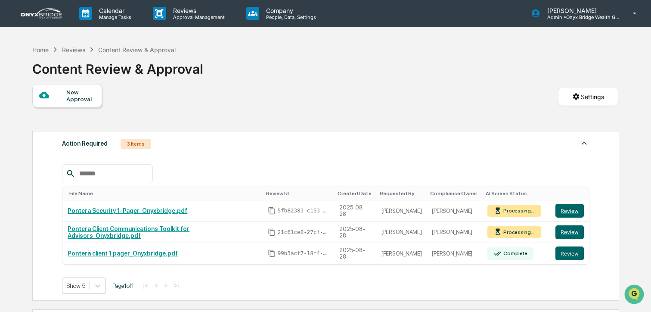
click at [73, 98] on div "New Approval" at bounding box center [80, 96] width 29 height 14
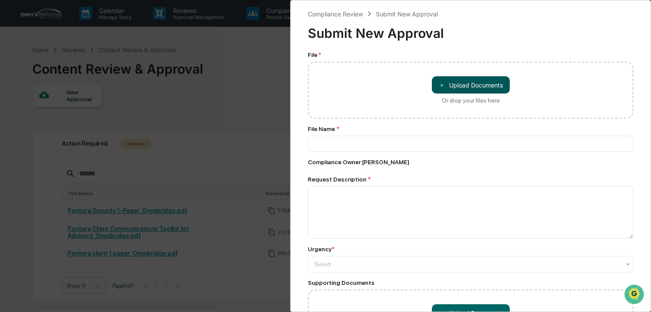
click at [442, 90] on button "＋ Upload Documents" at bounding box center [471, 84] width 78 height 17
type input "**********"
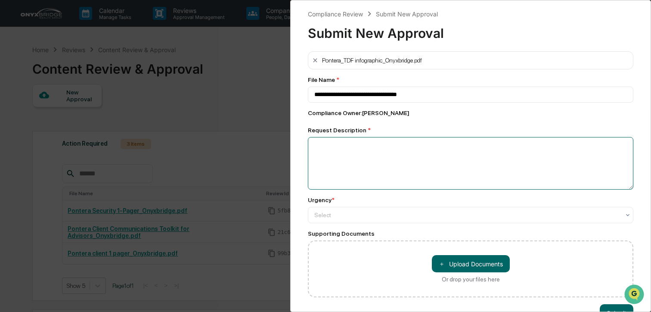
click at [348, 142] on textarea at bounding box center [470, 163] width 325 height 53
type textarea "**********"
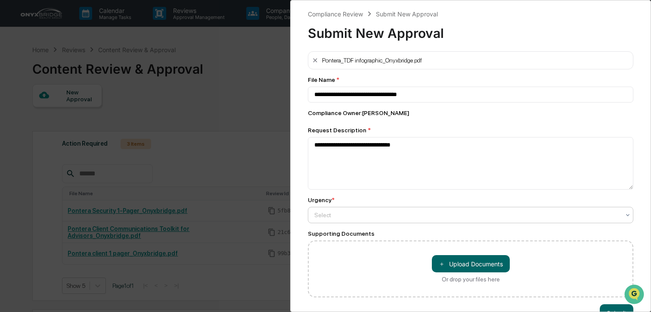
click at [353, 218] on div at bounding box center [467, 215] width 306 height 9
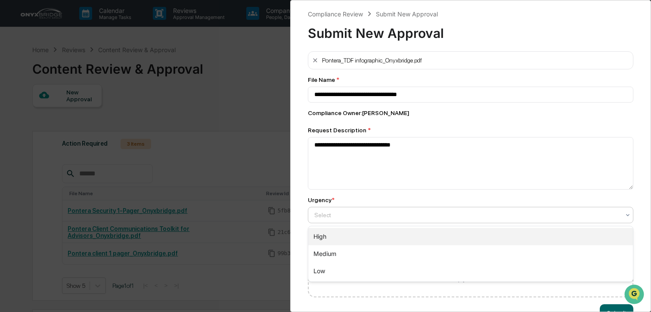
click at [349, 231] on div "High" at bounding box center [470, 236] width 325 height 17
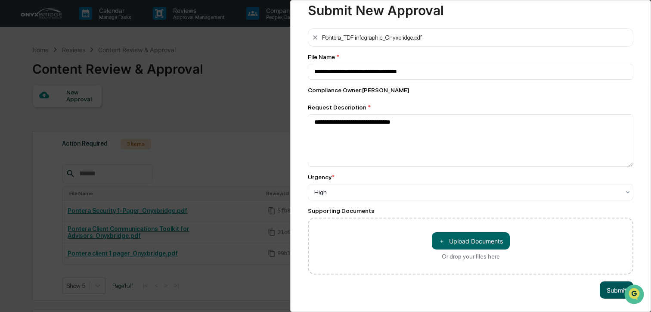
click at [603, 292] on button "Submit" at bounding box center [617, 289] width 34 height 17
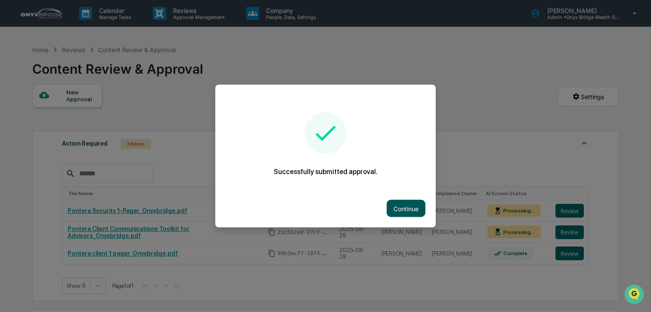
click at [402, 207] on button "Continue" at bounding box center [406, 208] width 39 height 17
